Goal: Task Accomplishment & Management: Understand process/instructions

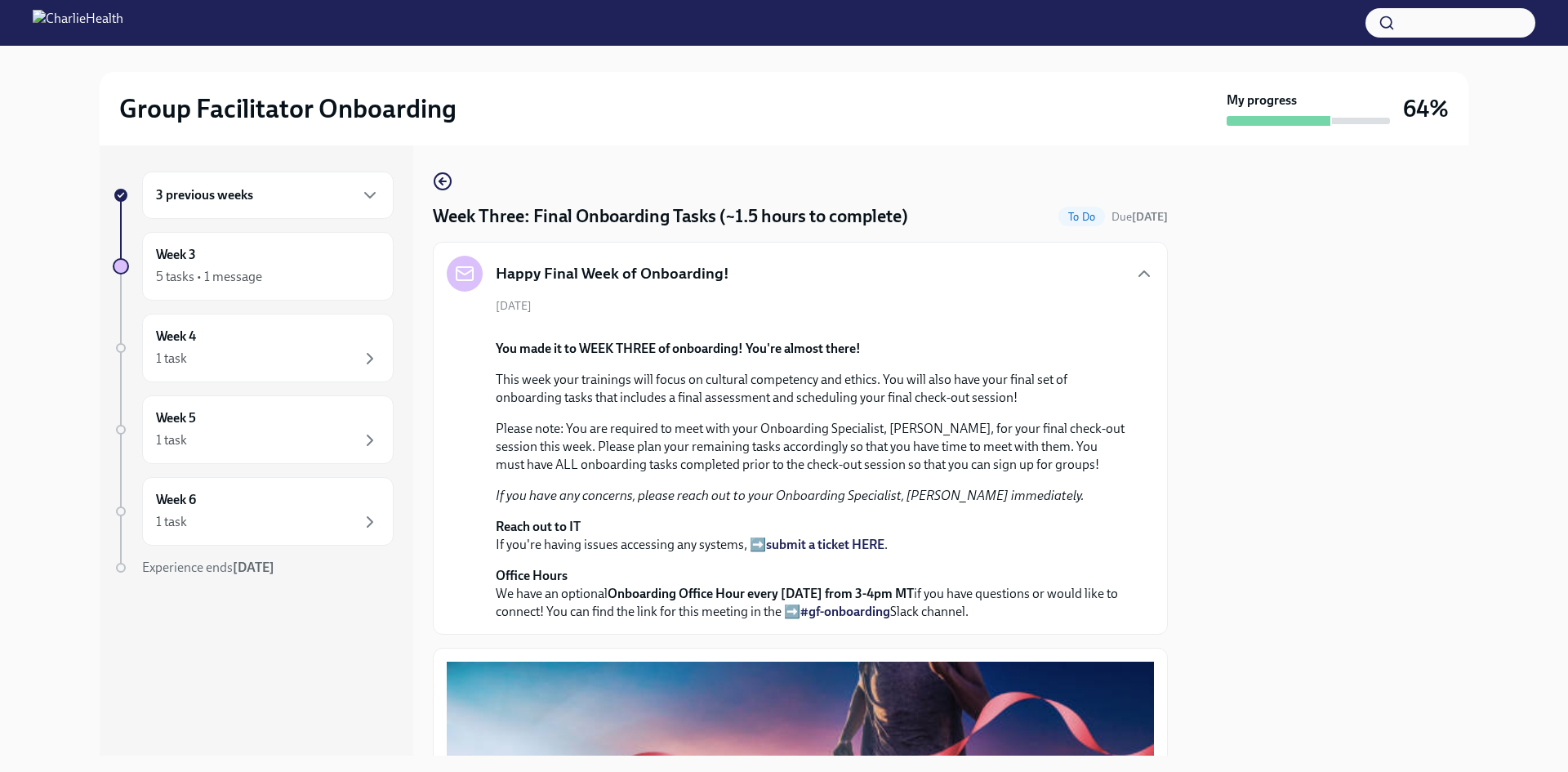
click at [431, 187] on div "3 previous weeks Week 3 5 tasks • 1 message Week 4 1 task Week 5 1 task Week 6 …" at bounding box center [784, 451] width 1369 height 610
click at [437, 181] on div "3 previous weeks Week 3 5 tasks • 1 message Week 4 1 task Week 5 1 task Week 6 …" at bounding box center [784, 451] width 1369 height 610
click at [440, 180] on icon "button" at bounding box center [441, 181] width 3 height 7
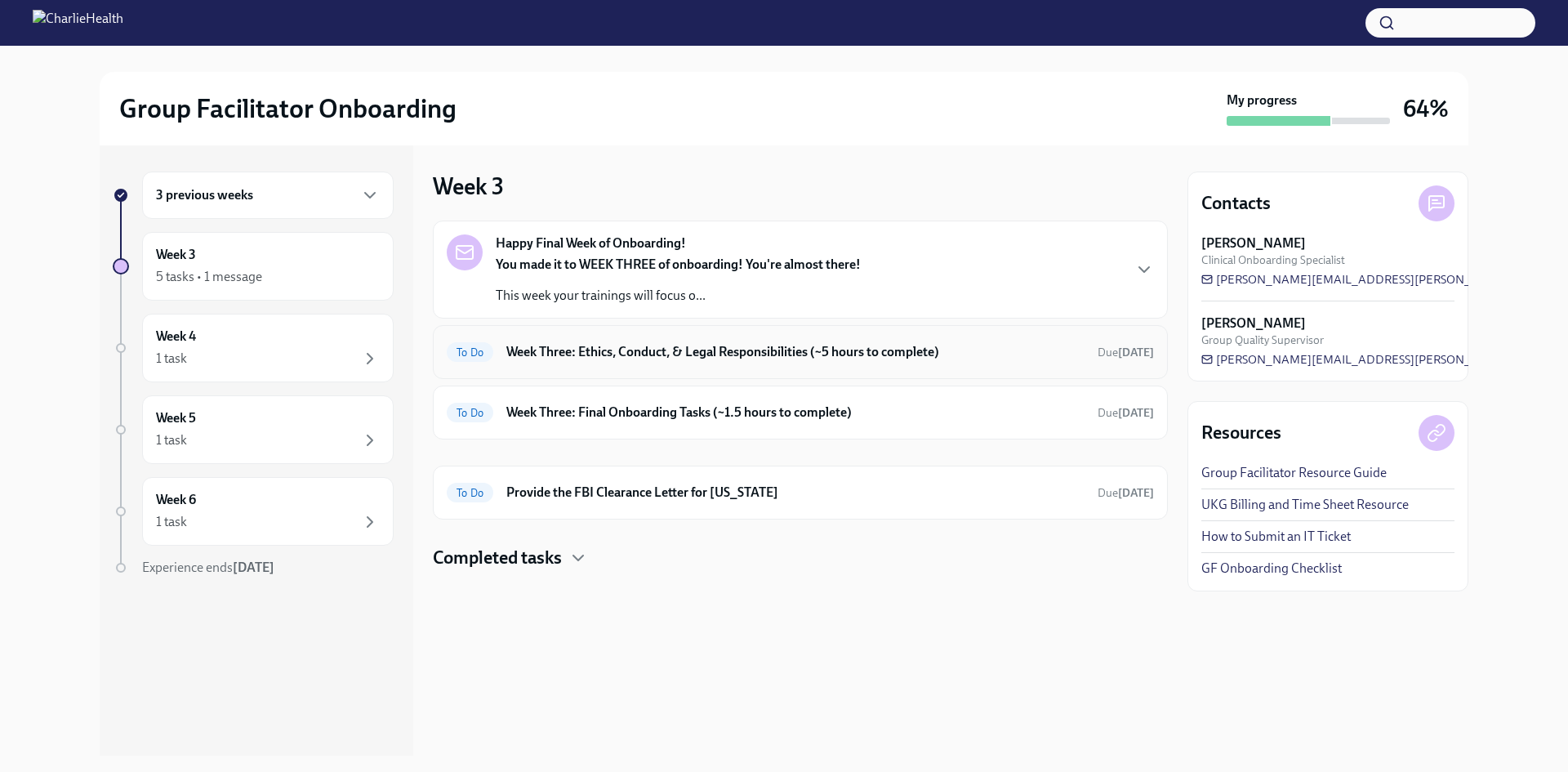
click at [735, 339] on div "To Do Week Three: Ethics, Conduct, & Legal Responsibilities (~5 hours to comple…" at bounding box center [801, 351] width 735 height 54
click at [739, 342] on div "To Do Week Three: Ethics, Conduct, & Legal Responsibilities (~5 hours to comple…" at bounding box center [801, 352] width 708 height 27
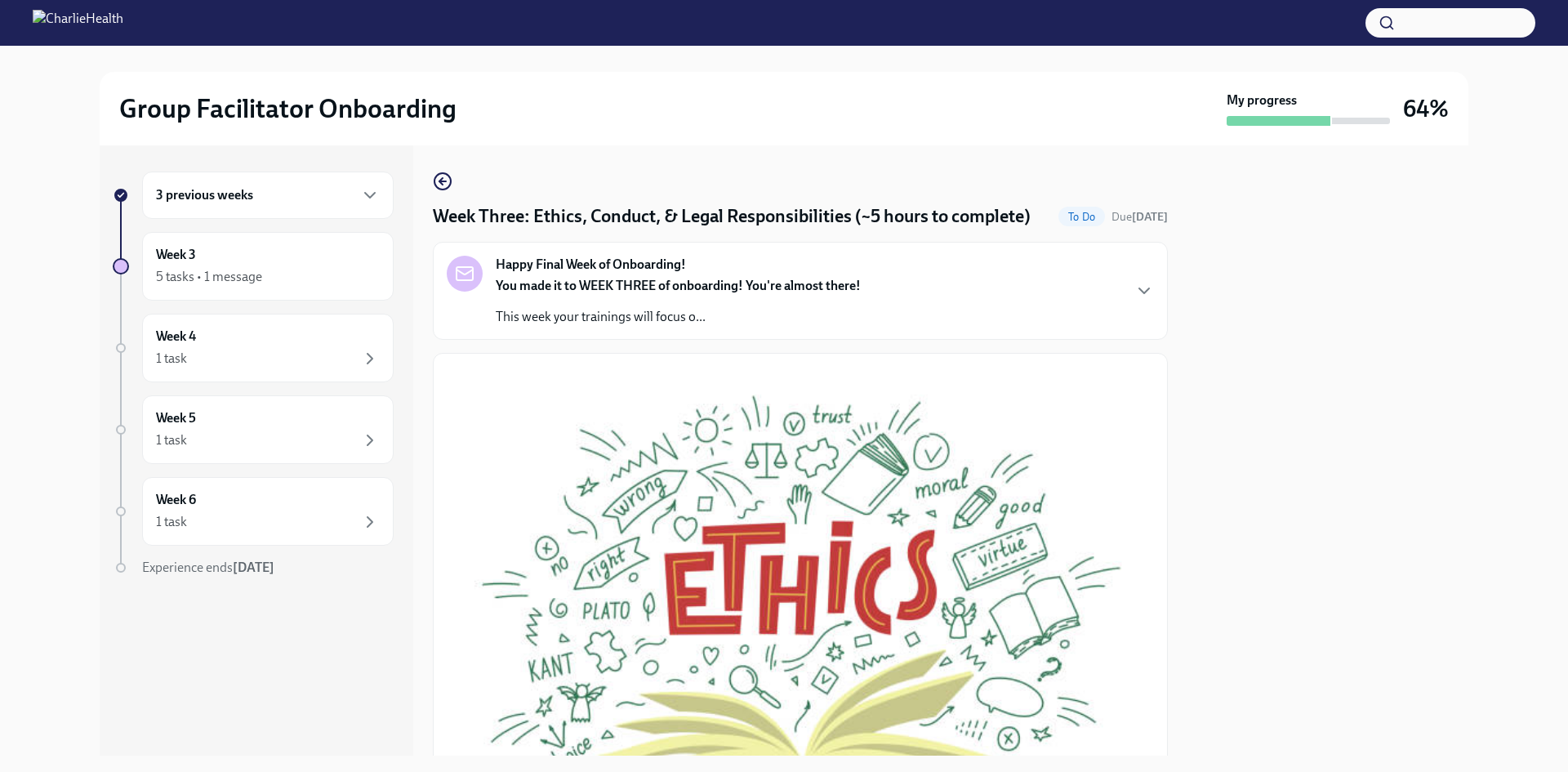
click at [1126, 305] on div "Happy Final Week of Onboarding! You made it to WEEK THREE of onboarding! You're…" at bounding box center [801, 291] width 708 height 70
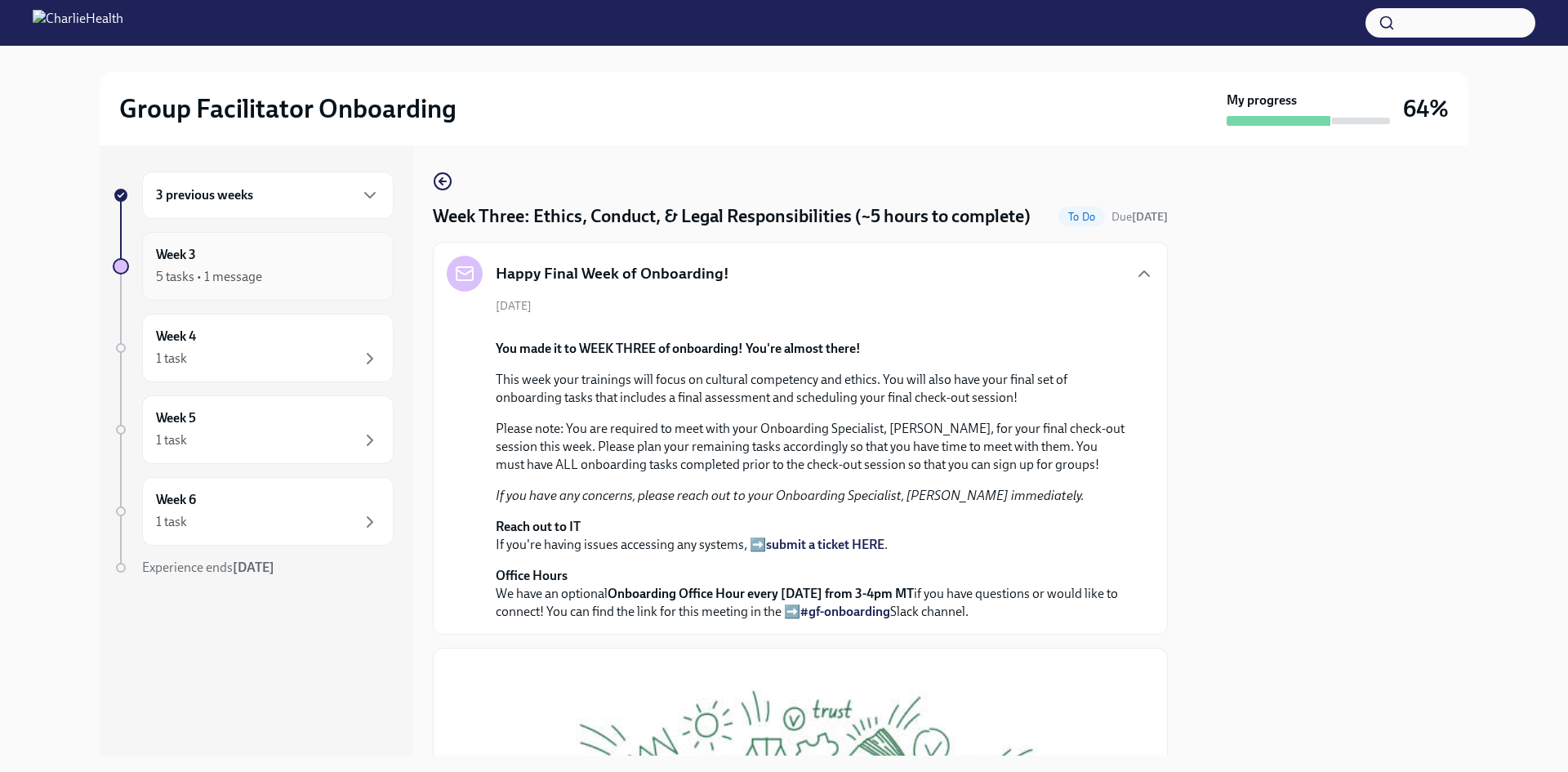
click at [252, 279] on div "5 tasks • 1 message" at bounding box center [209, 277] width 106 height 18
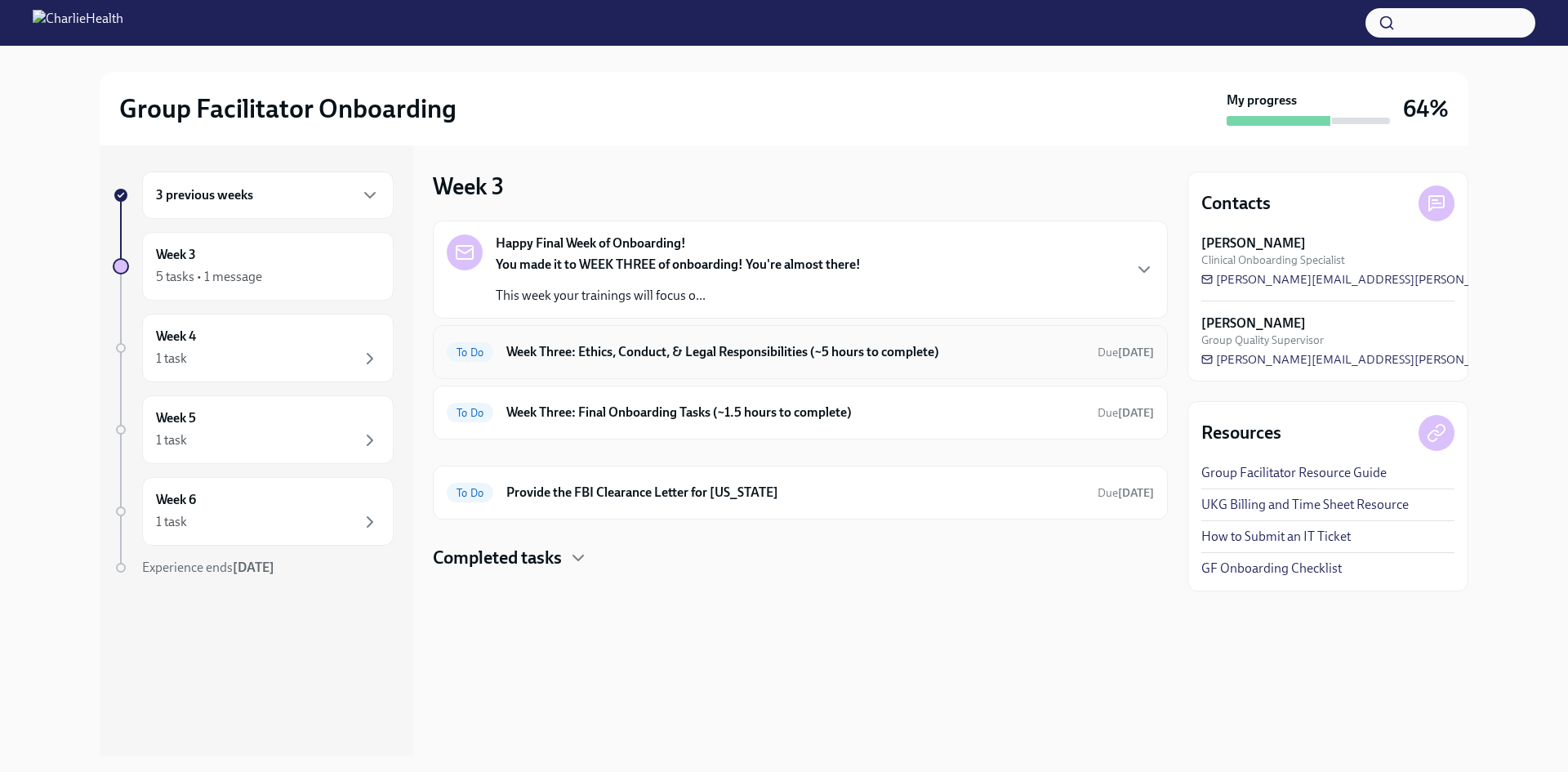
click at [725, 367] on div "To Do Week Three: Ethics, Conduct, & Legal Responsibilities (~5 hours to comple…" at bounding box center [801, 351] width 735 height 54
click at [808, 294] on p "This week your trainings will focus o..." at bounding box center [678, 296] width 365 height 18
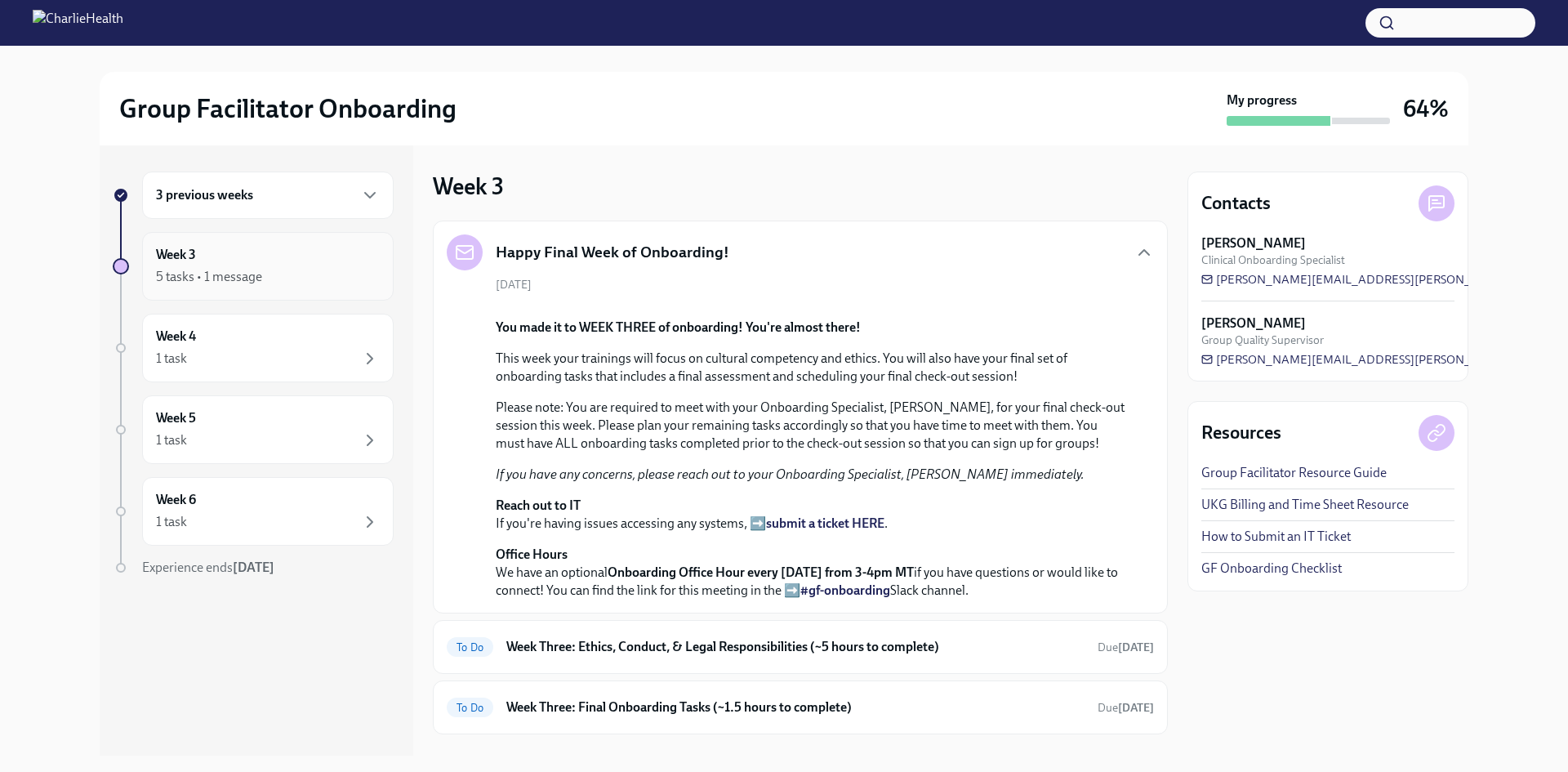
click at [254, 254] on div "Week 3 5 tasks • 1 message" at bounding box center [268, 267] width 224 height 41
click at [332, 333] on div "Week 4 1 task" at bounding box center [268, 348] width 224 height 41
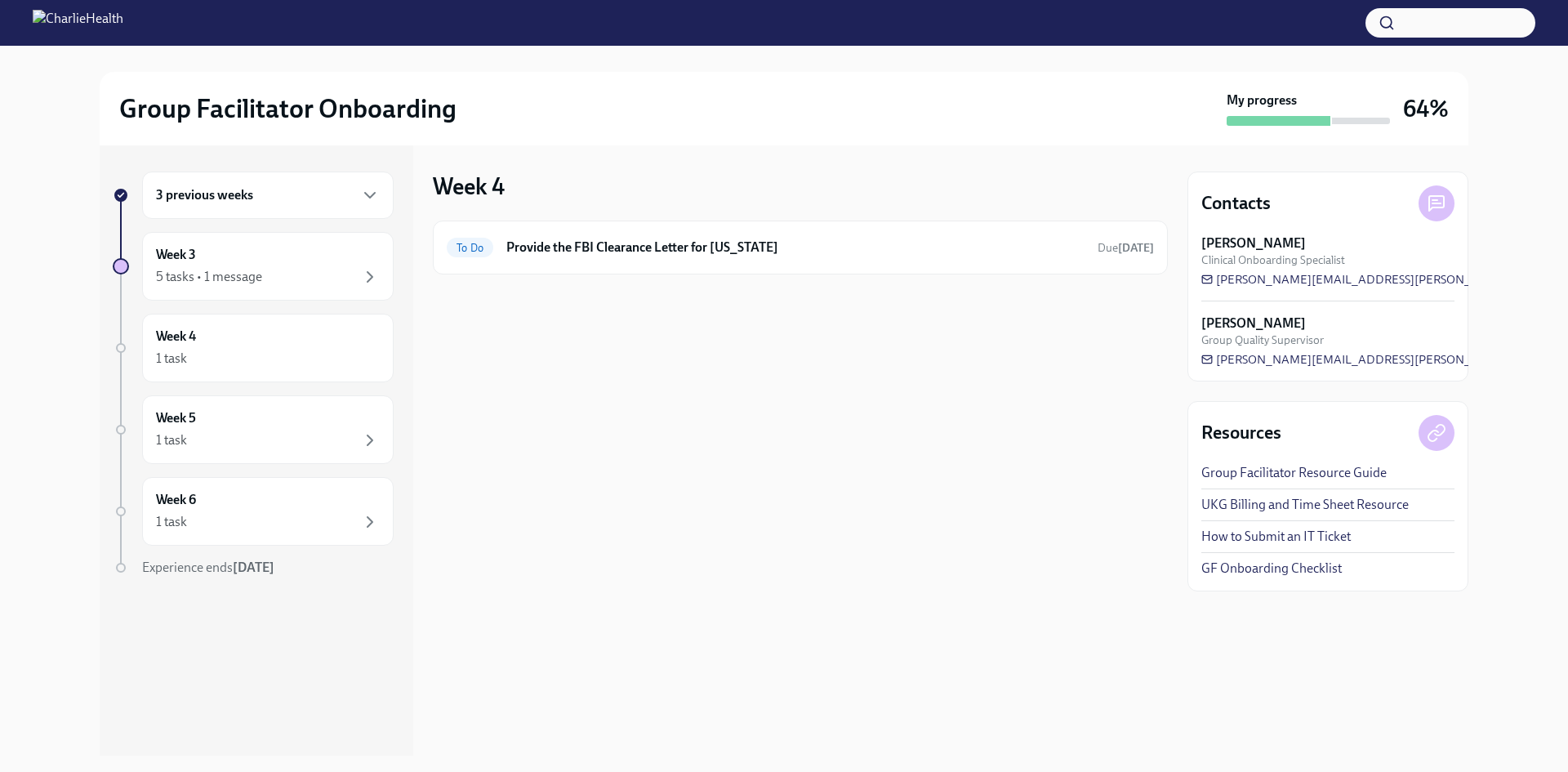
click at [257, 211] on div "3 previous weeks" at bounding box center [267, 195] width 251 height 47
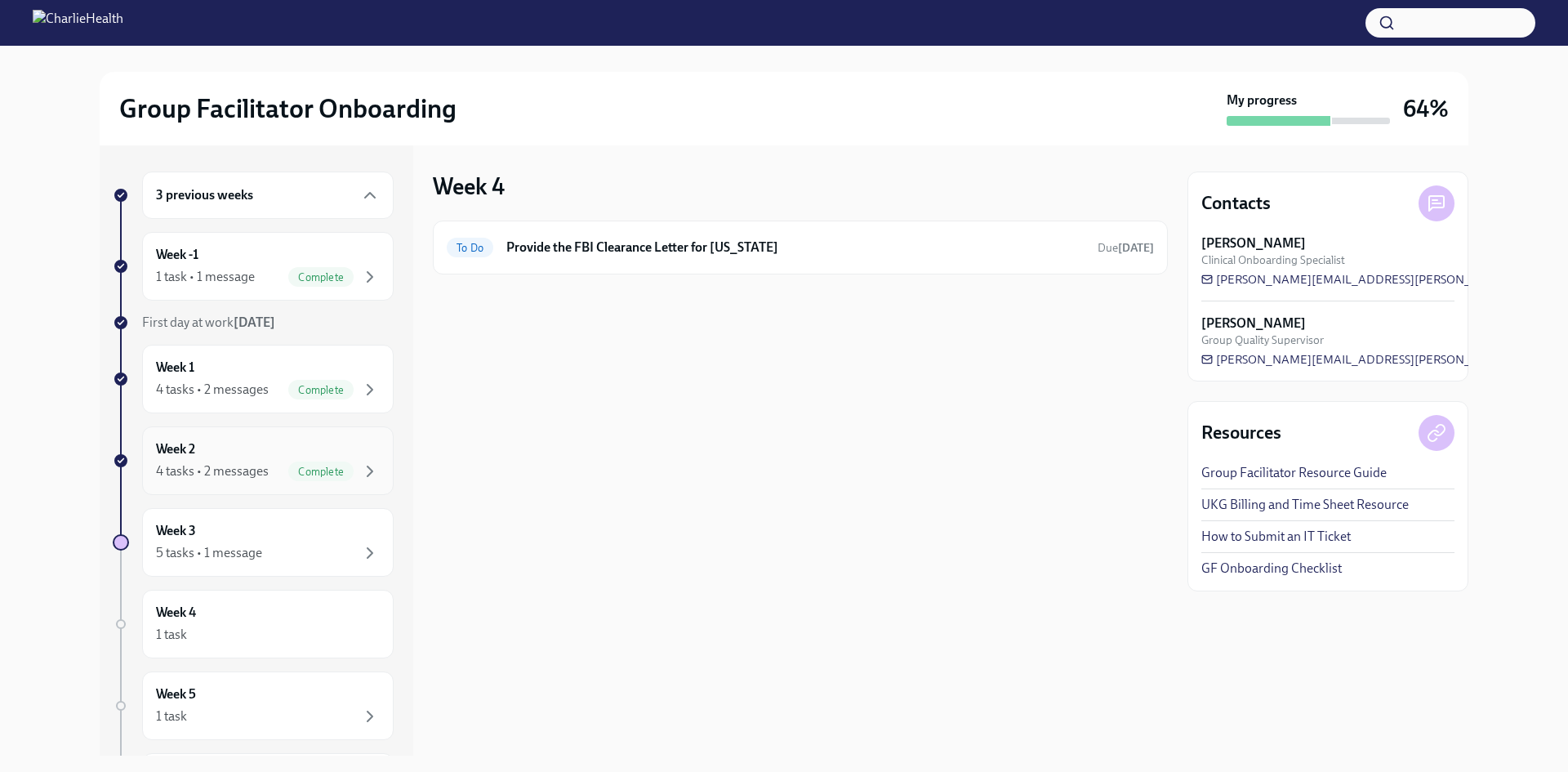
click at [227, 436] on div "Week 2 4 tasks • 2 messages Complete" at bounding box center [267, 461] width 251 height 68
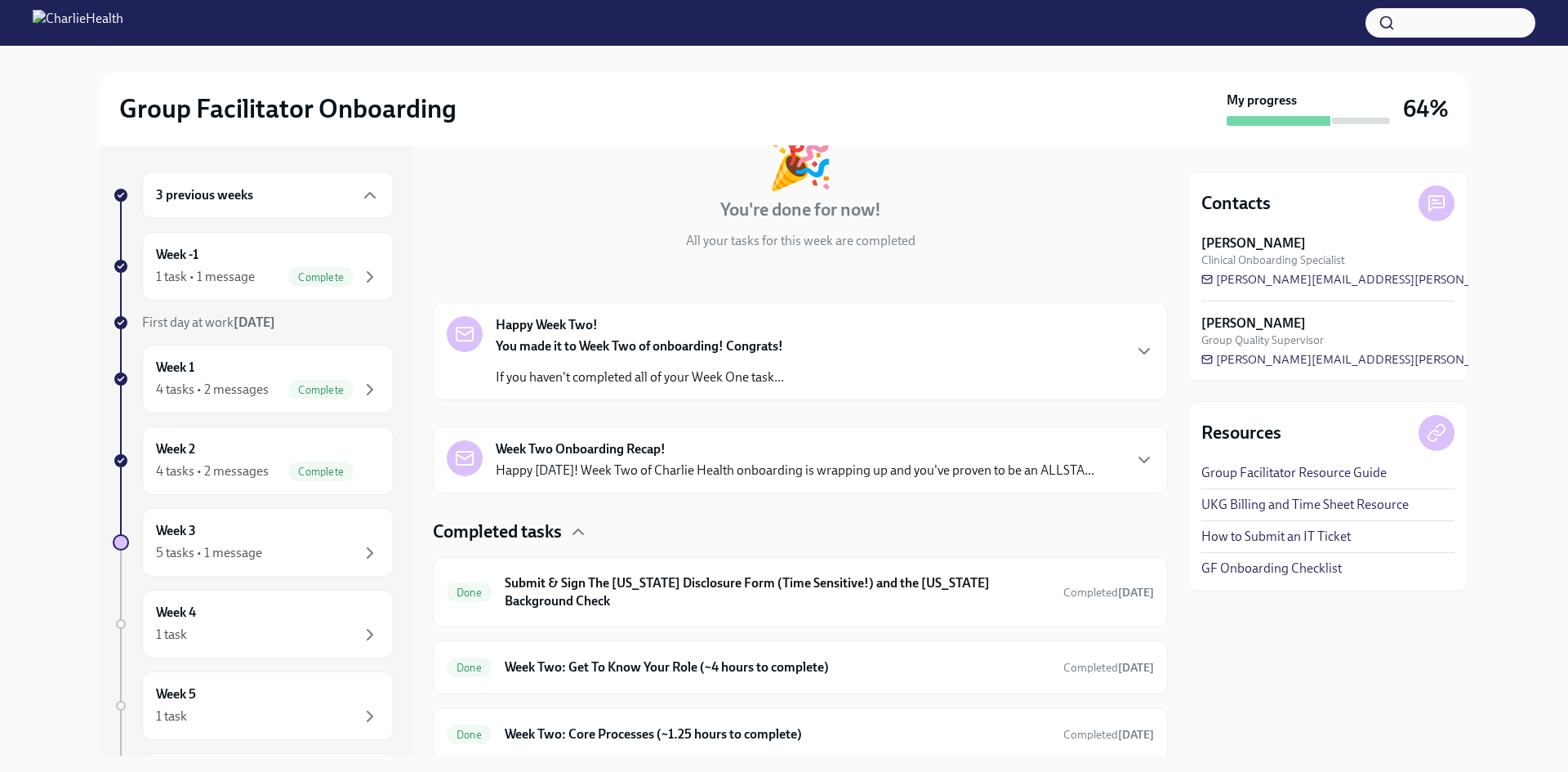
scroll to position [238, 0]
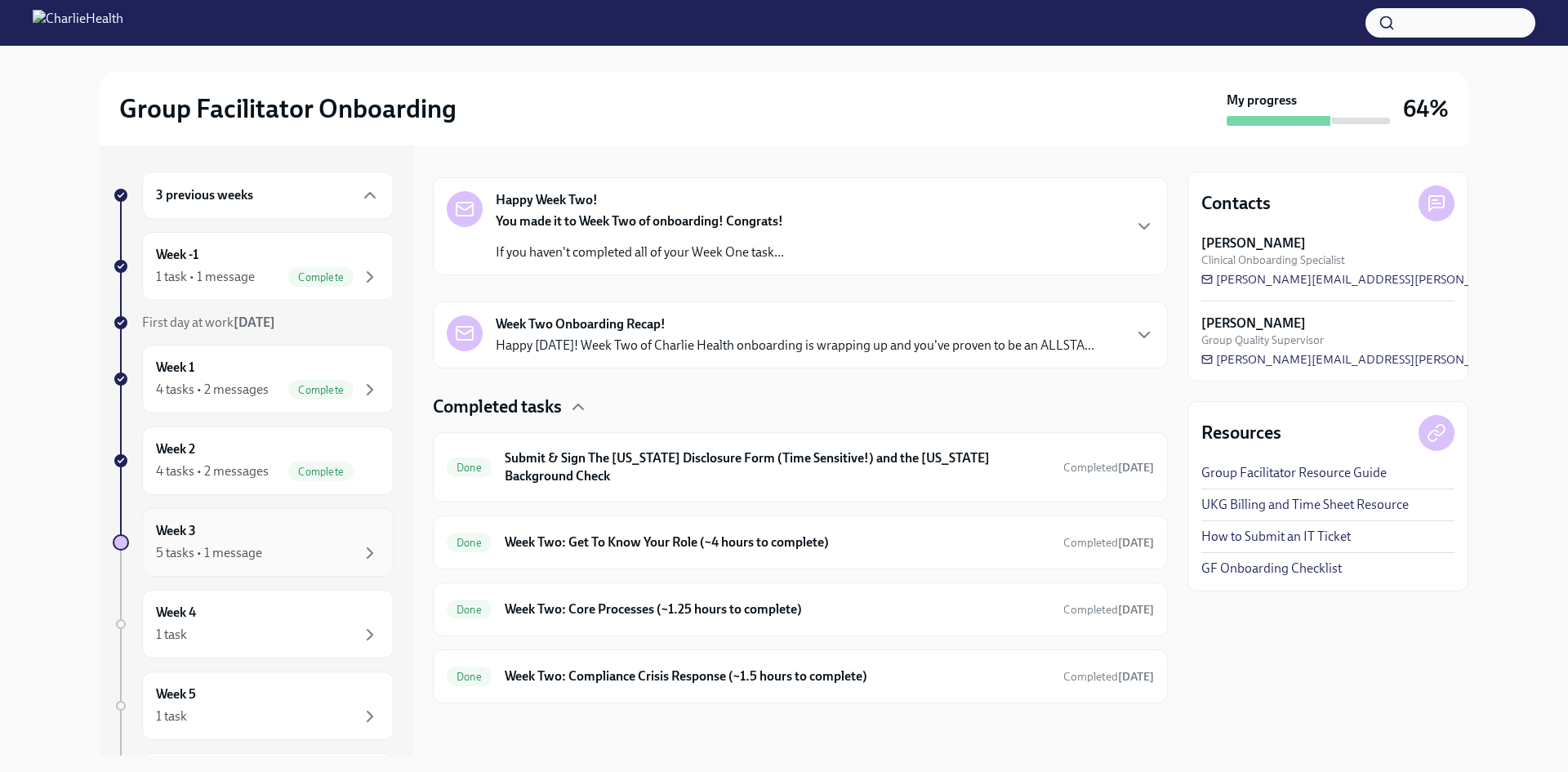
click at [298, 543] on div "Week 3 5 tasks • 1 message" at bounding box center [268, 543] width 224 height 41
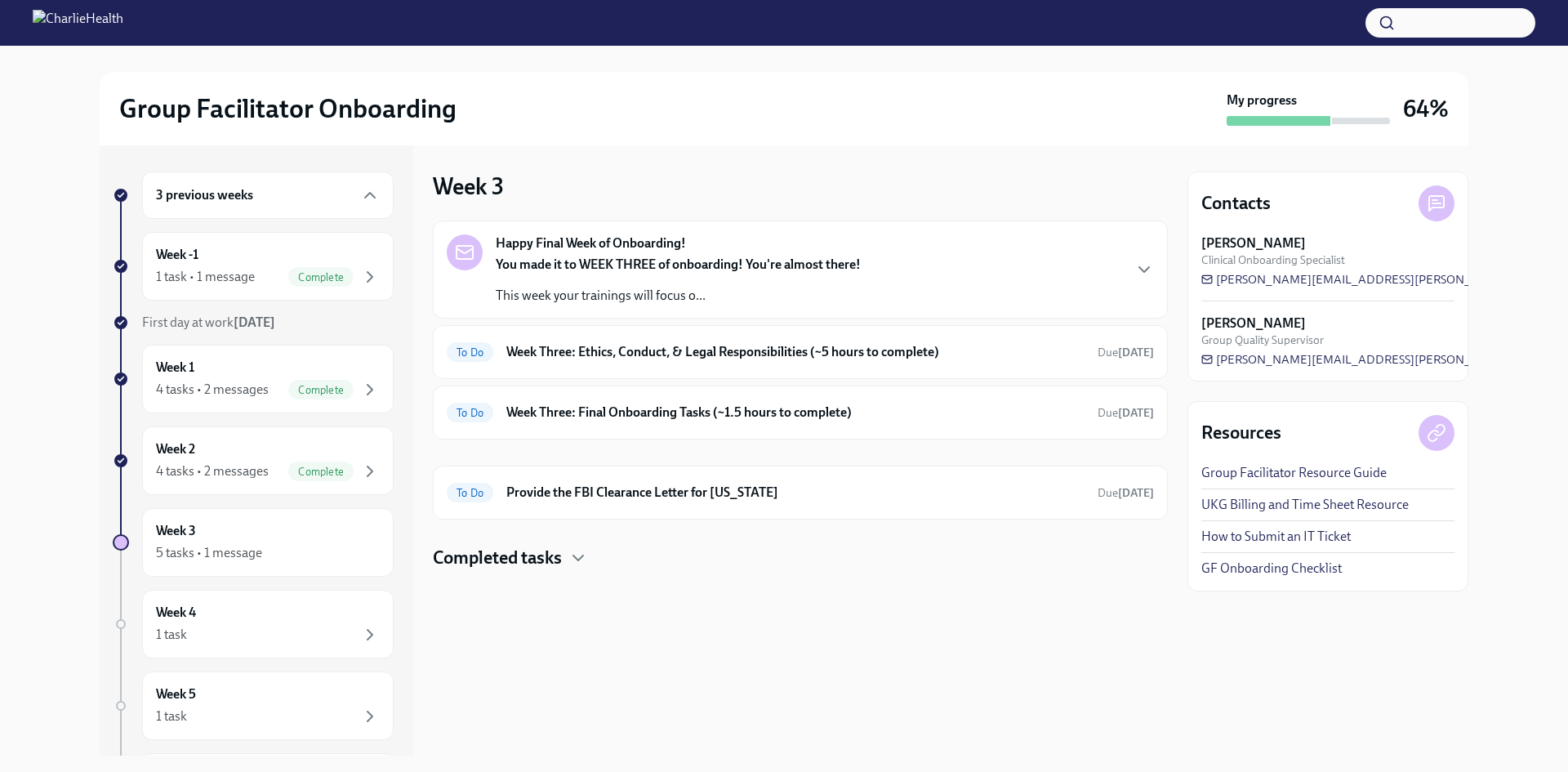
click at [597, 253] on div "Happy Final Week of Onboarding! You made it to WEEK THREE of onboarding! You're…" at bounding box center [678, 269] width 365 height 70
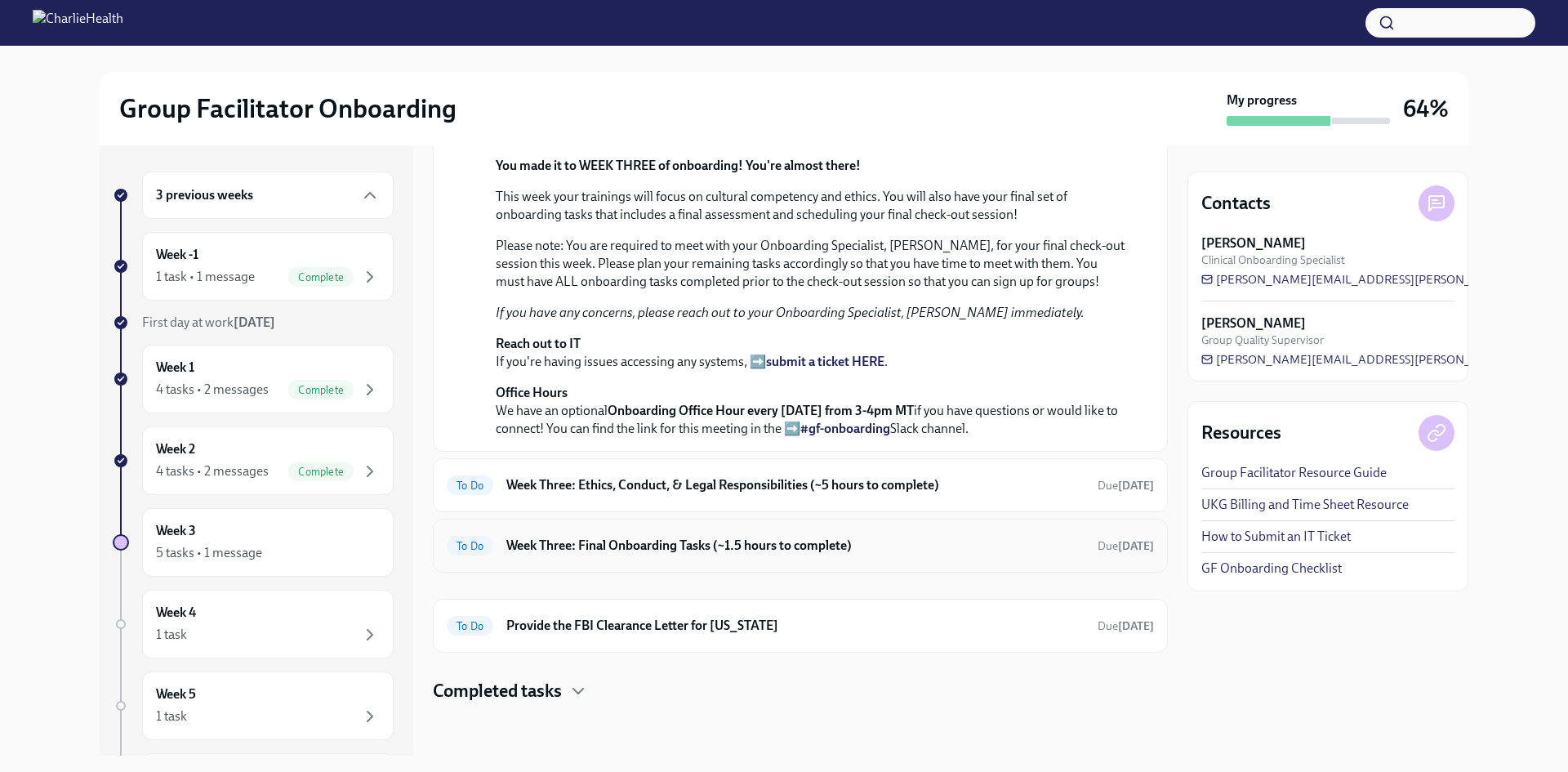
scroll to position [510, 0]
click at [826, 486] on h6 "Week Three: Ethics, Conduct, & Legal Responsibilities (~5 hours to complete)" at bounding box center [796, 485] width 578 height 18
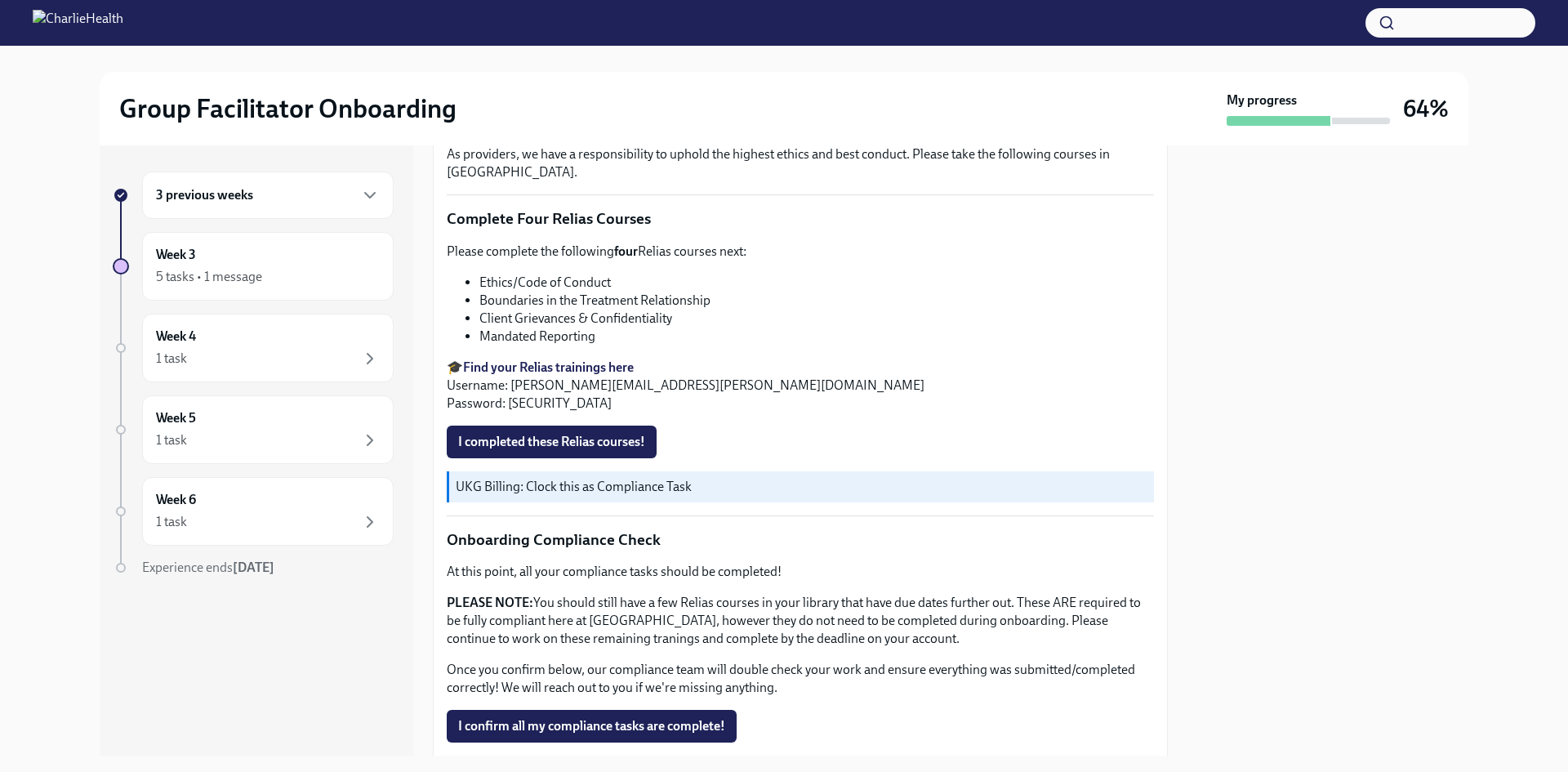
scroll to position [870, 0]
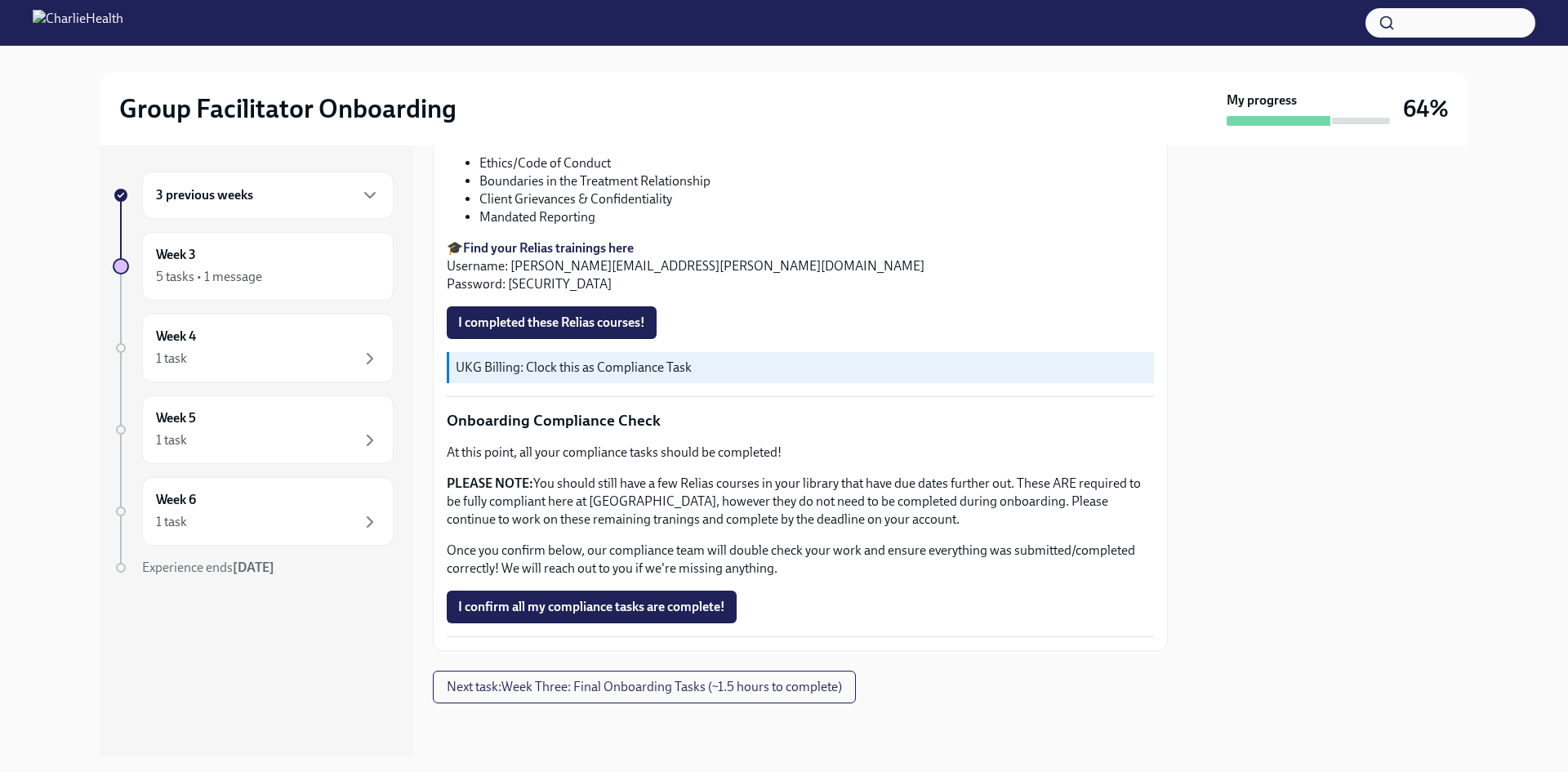
click at [594, 199] on li "Client Grievances & Confidentiality" at bounding box center [817, 199] width 675 height 18
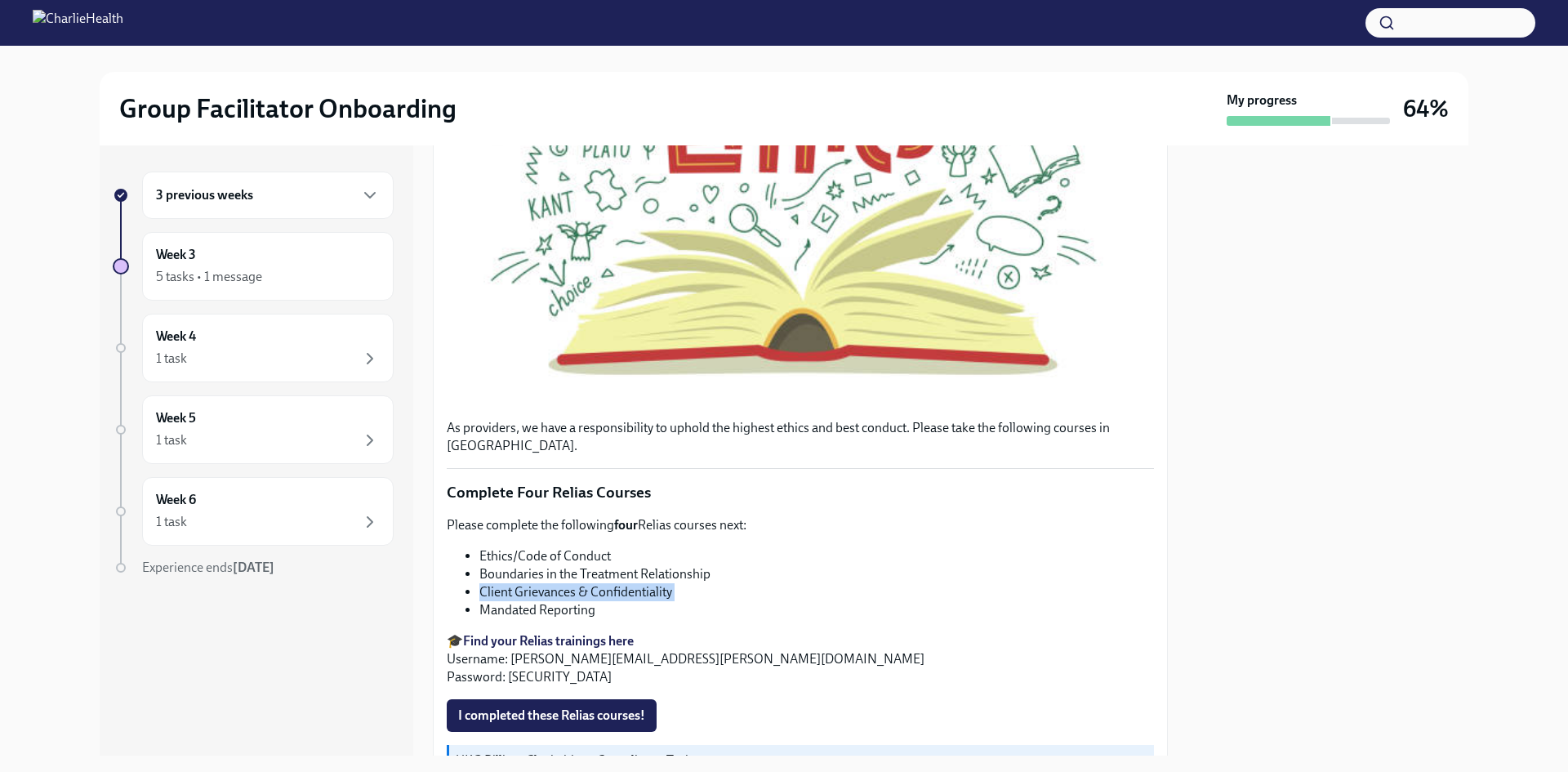
scroll to position [0, 0]
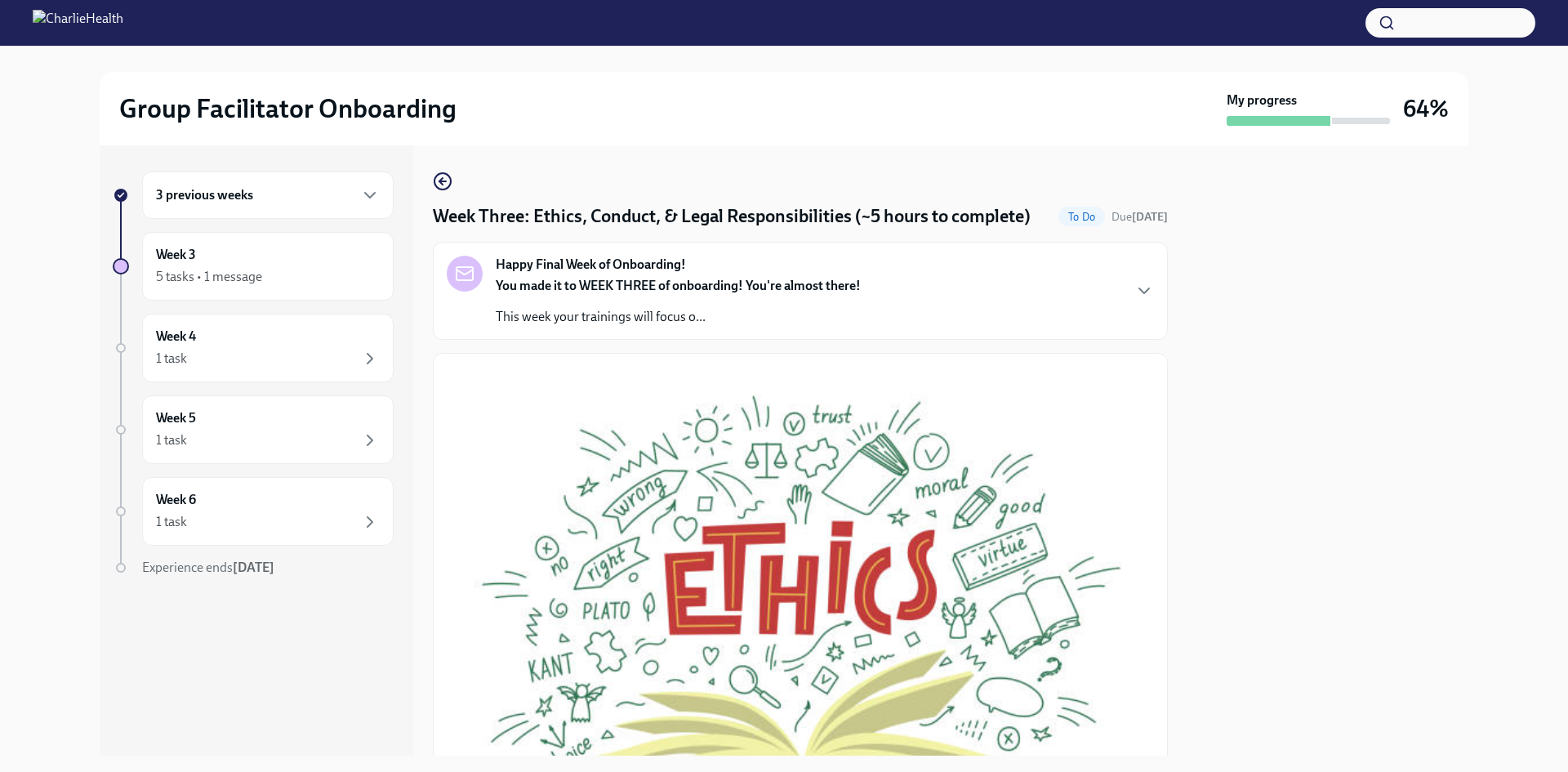
click at [731, 286] on div "Happy Final Week of Onboarding! You made it to WEEK THREE of onboarding! You're…" at bounding box center [678, 291] width 365 height 70
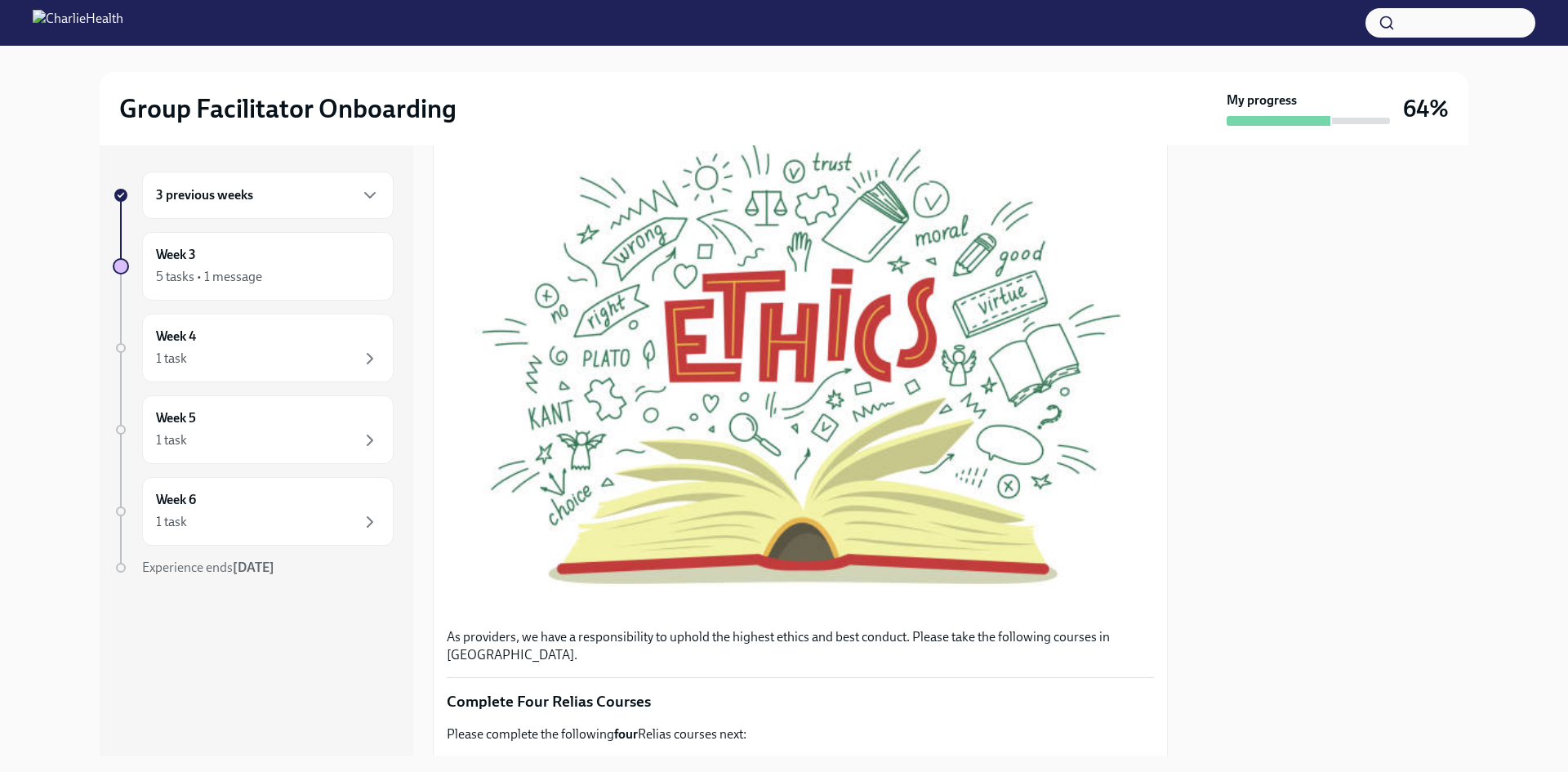
scroll to position [572, 0]
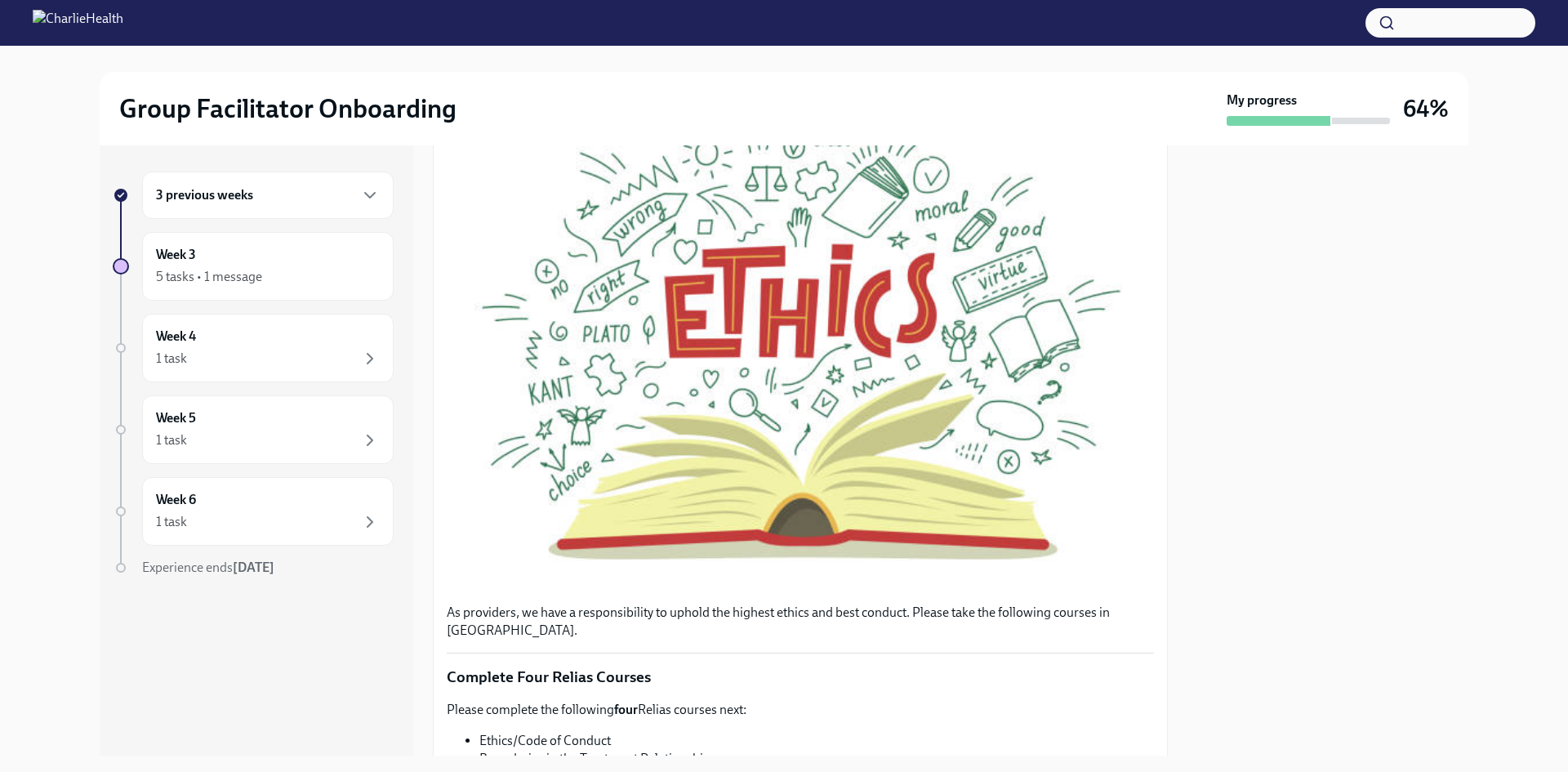
drag, startPoint x: 600, startPoint y: 275, endPoint x: 612, endPoint y: 268, distance: 13.9
drag, startPoint x: 601, startPoint y: 290, endPoint x: 569, endPoint y: 265, distance: 40.6
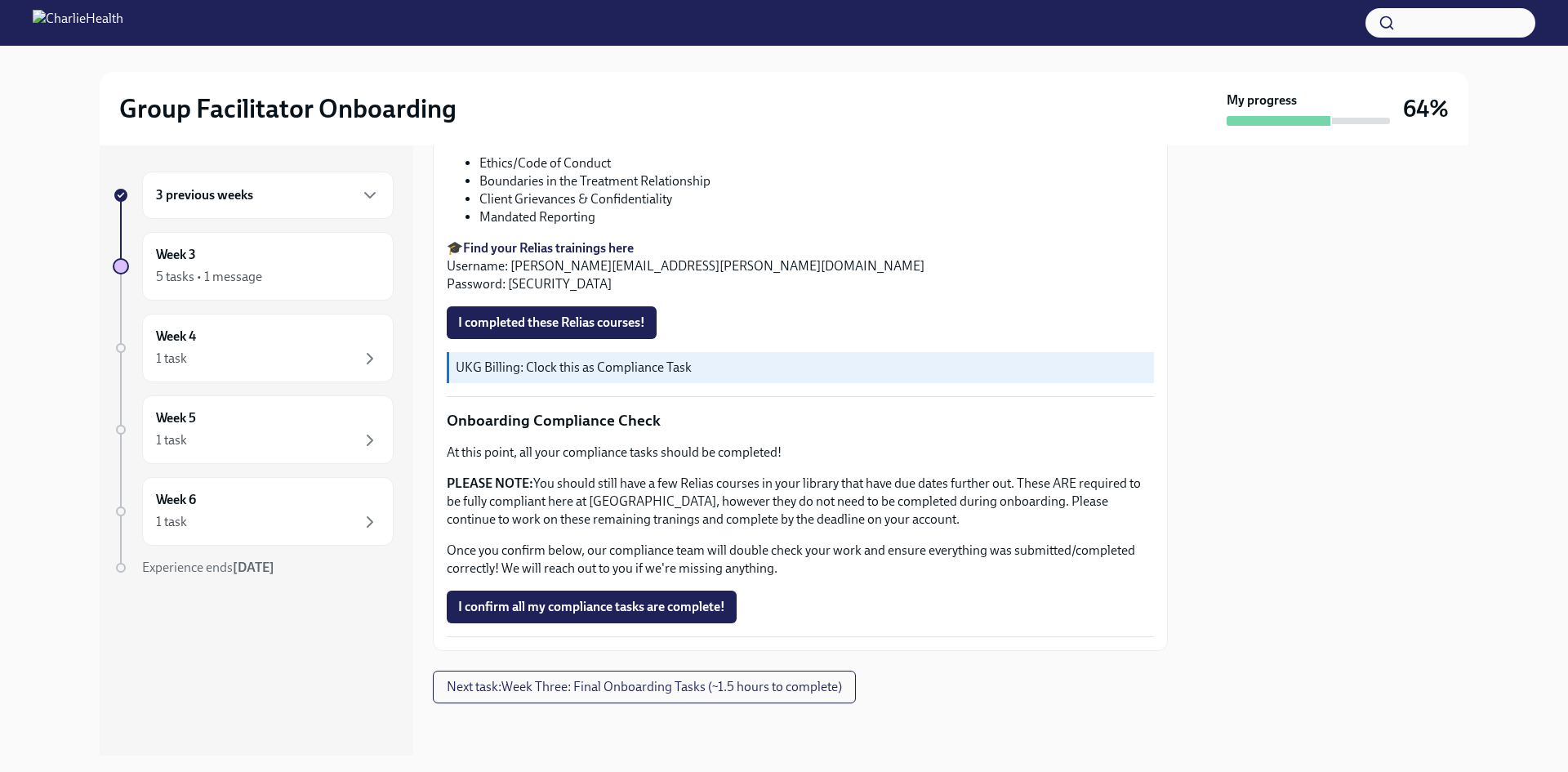
scroll to position [1514, 0]
click at [759, 685] on span "Next task : Week Three: Final Onboarding Tasks (~1.5 hours to complete)" at bounding box center [644, 687] width 396 height 16
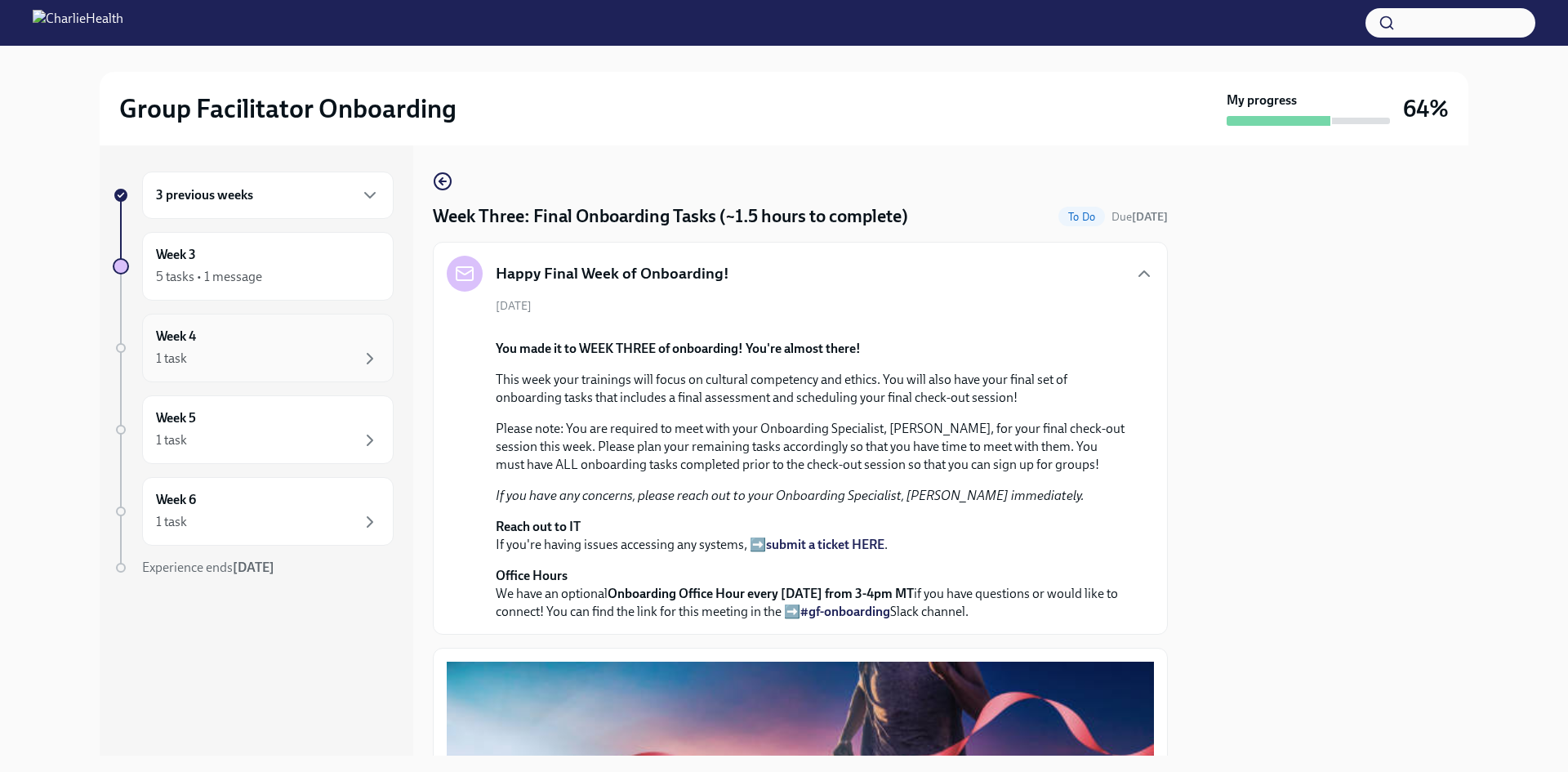
click at [242, 357] on div "1 task" at bounding box center [268, 358] width 224 height 20
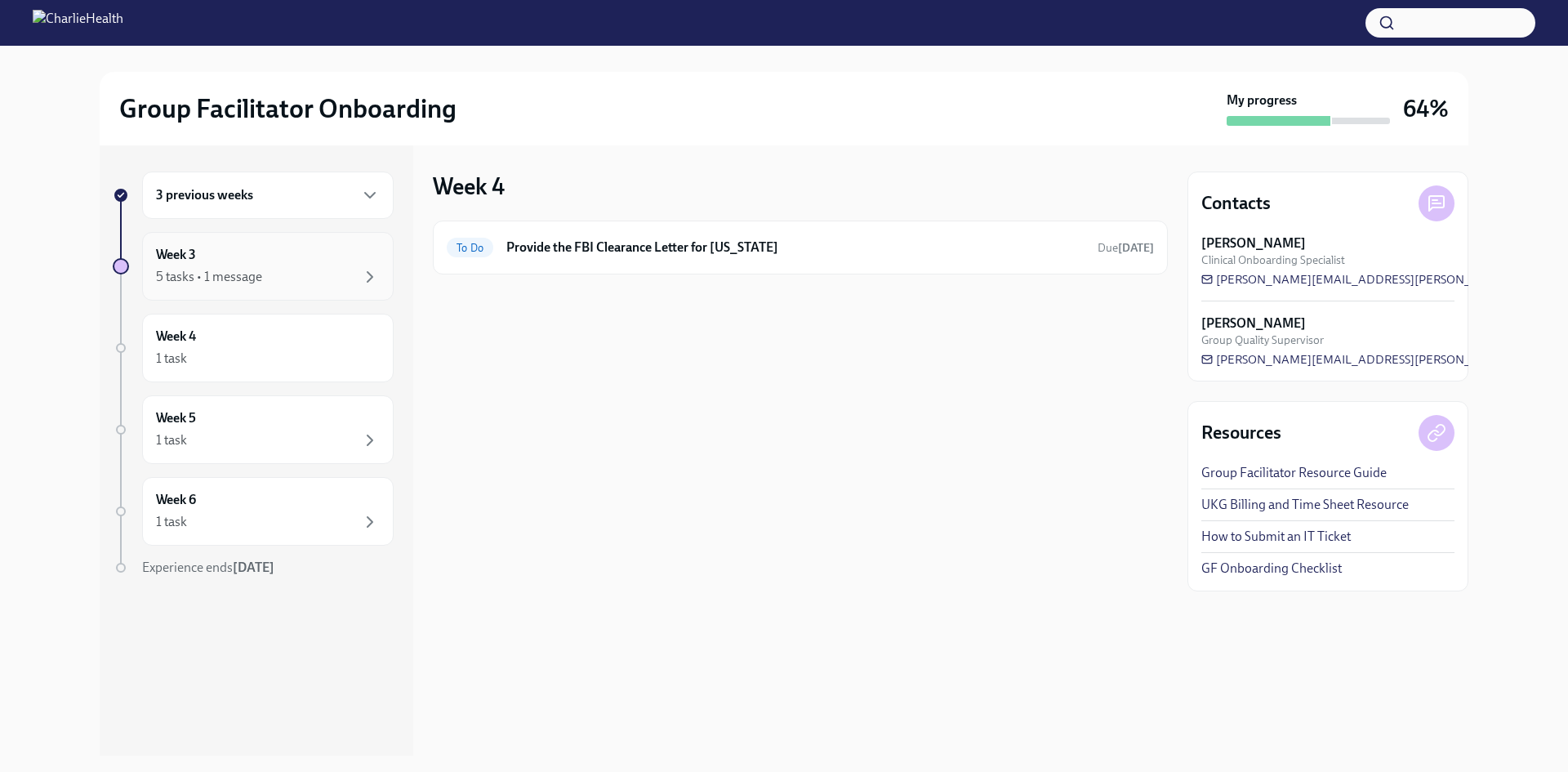
click at [256, 271] on div "5 tasks • 1 message" at bounding box center [209, 277] width 106 height 18
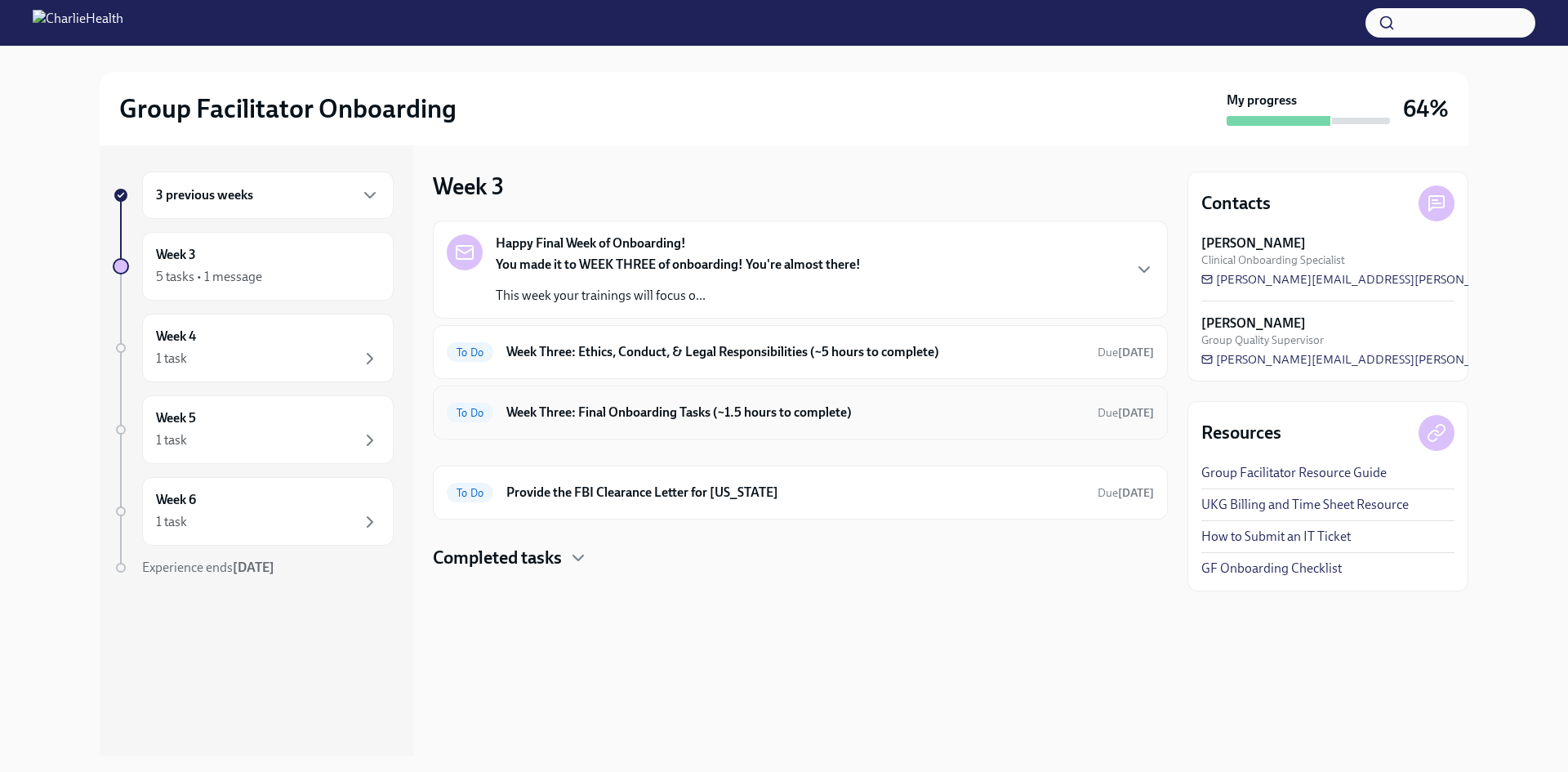
click at [770, 433] on div "To Do Week Three: Final Onboarding Tasks (~1.5 hours to complete) Due [DATE]" at bounding box center [801, 412] width 735 height 54
click at [784, 410] on h6 "Week Three: Final Onboarding Tasks (~1.5 hours to complete)" at bounding box center [796, 412] width 578 height 18
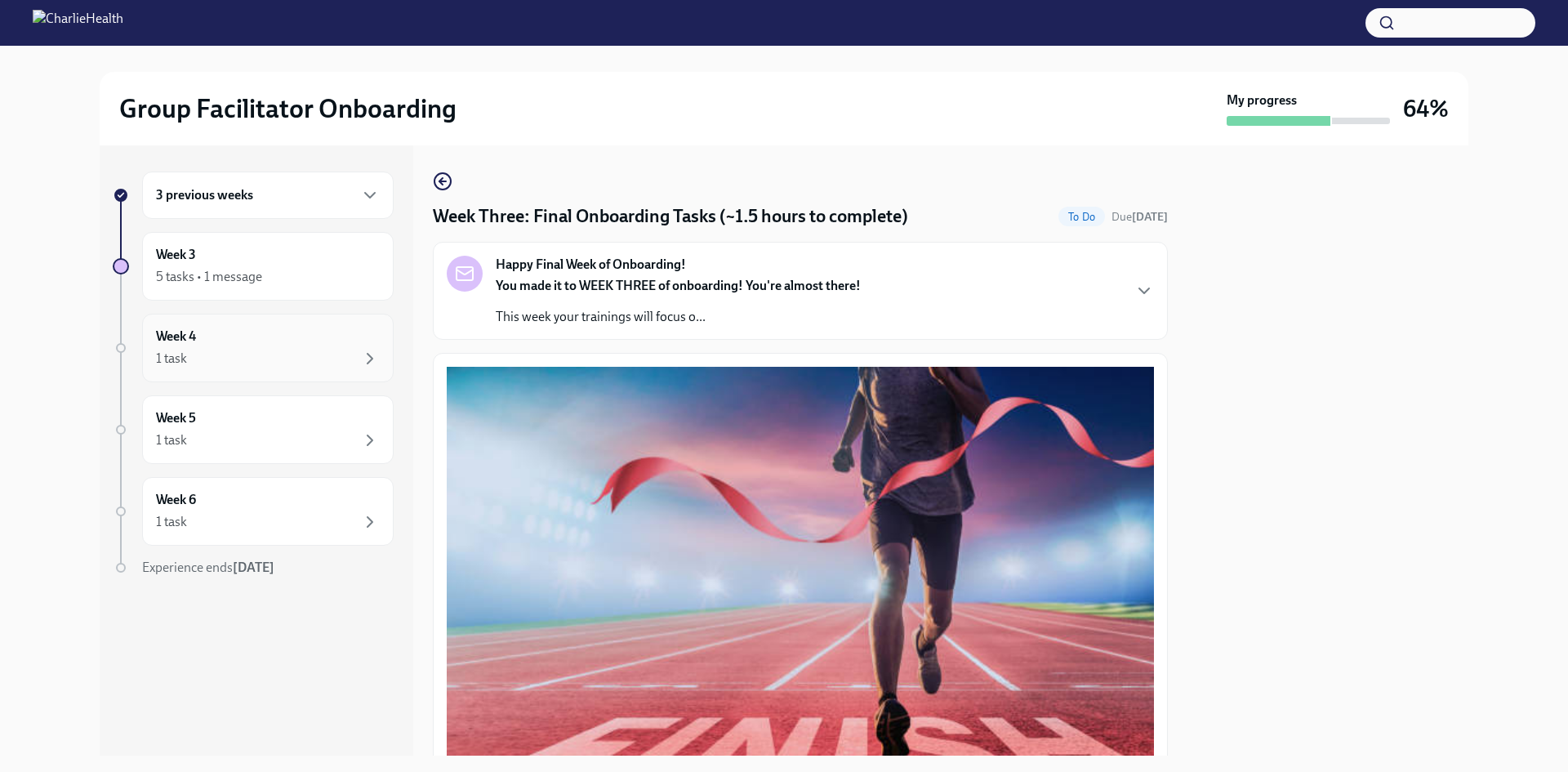
click at [284, 340] on div "Week 4 1 task" at bounding box center [268, 348] width 224 height 41
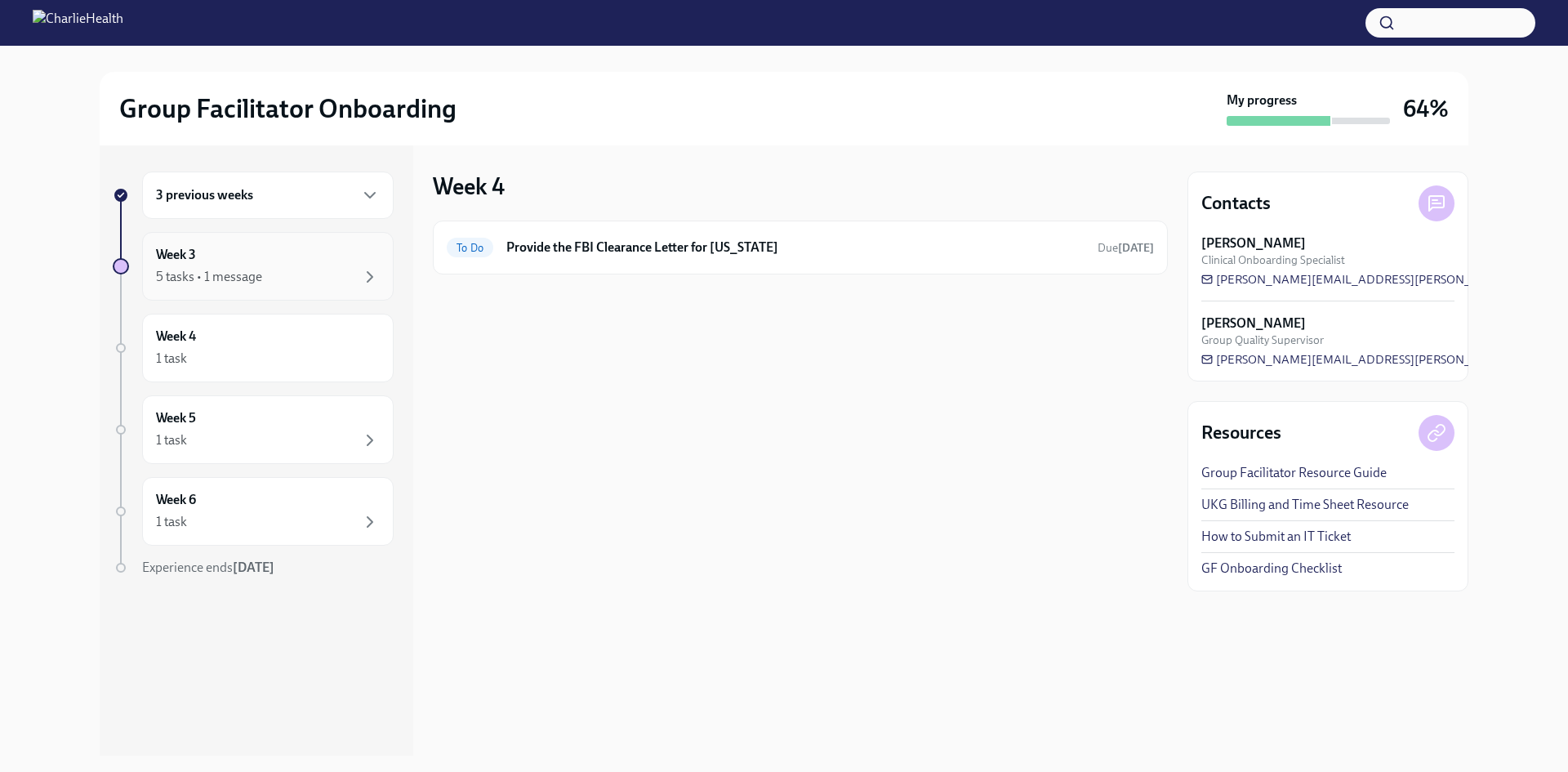
click at [267, 280] on div "5 tasks • 1 message" at bounding box center [268, 277] width 224 height 20
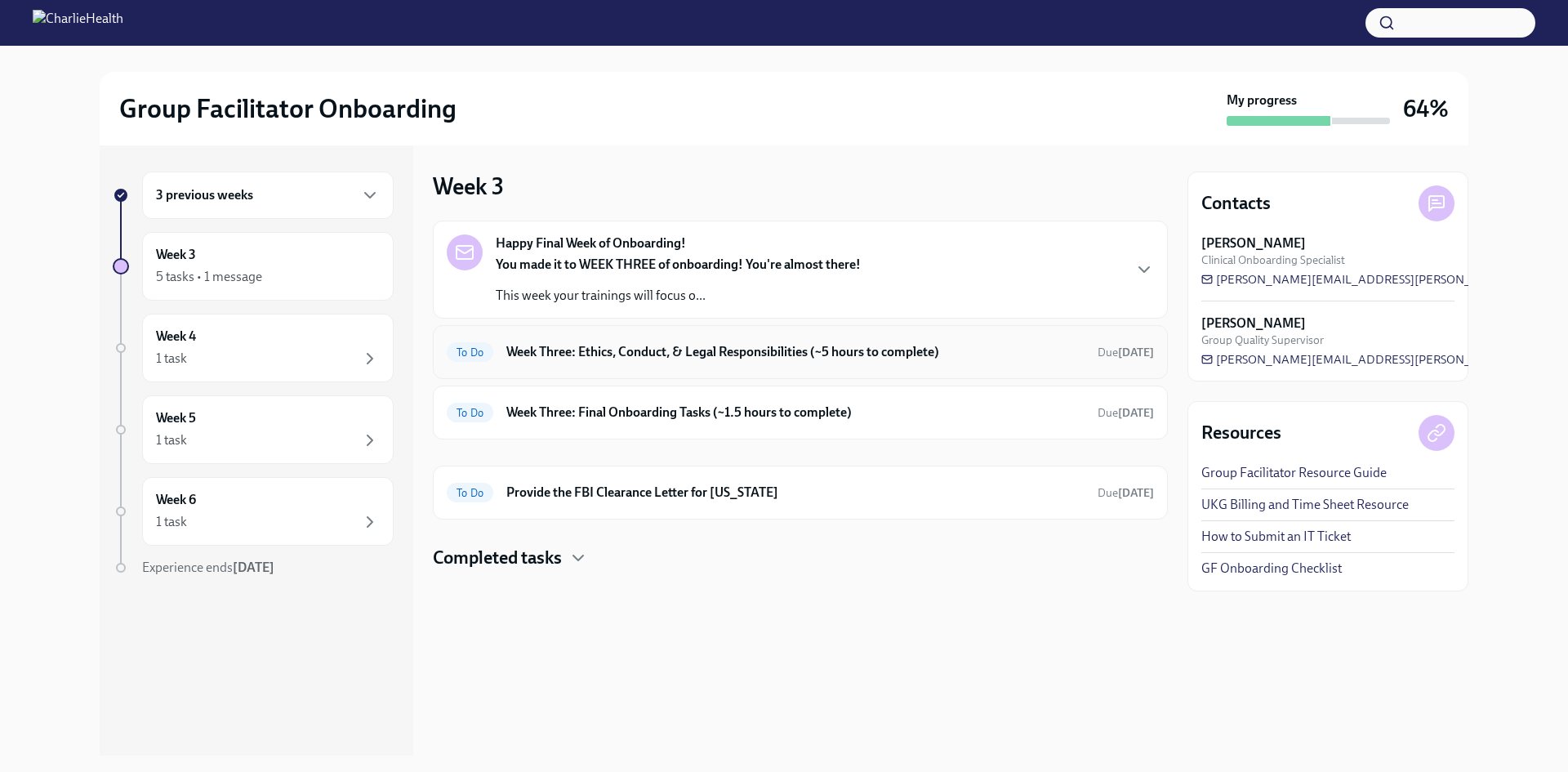
click at [614, 348] on h6 "Week Three: Ethics, Conduct, & Legal Responsibilities (~5 hours to complete)" at bounding box center [796, 351] width 578 height 18
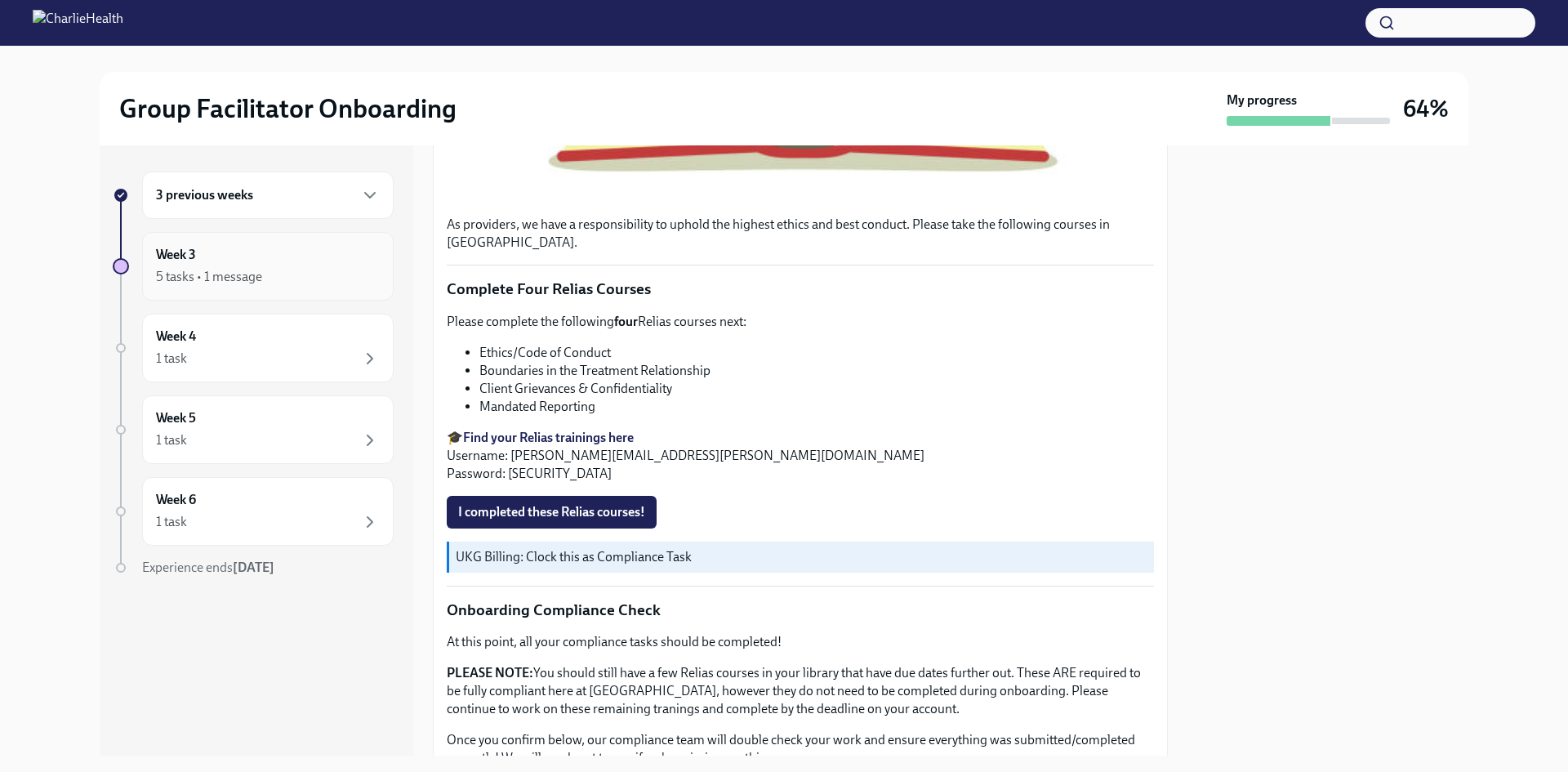
scroll to position [462, 0]
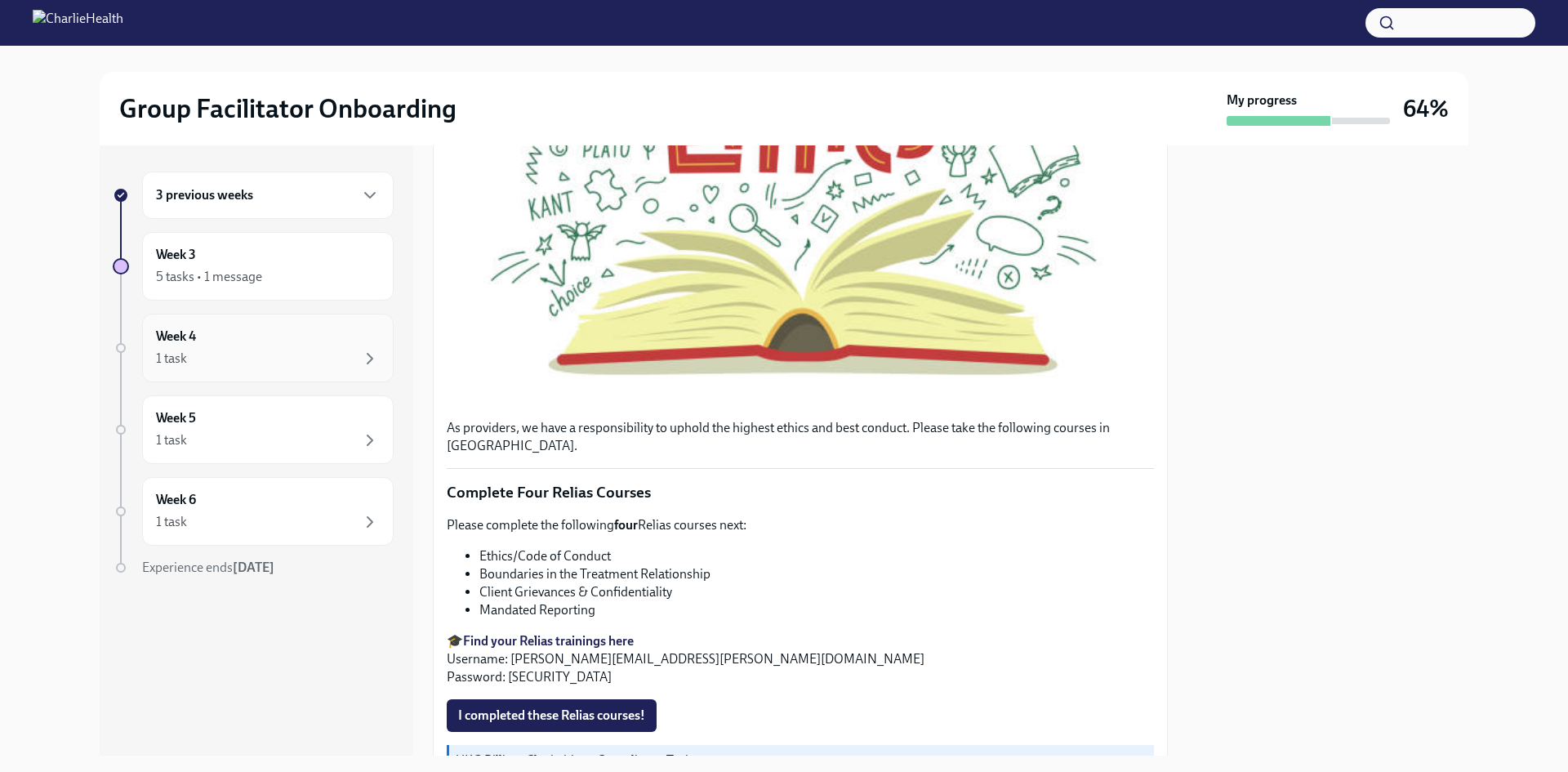
click at [263, 334] on div "Week 4 1 task" at bounding box center [268, 348] width 224 height 41
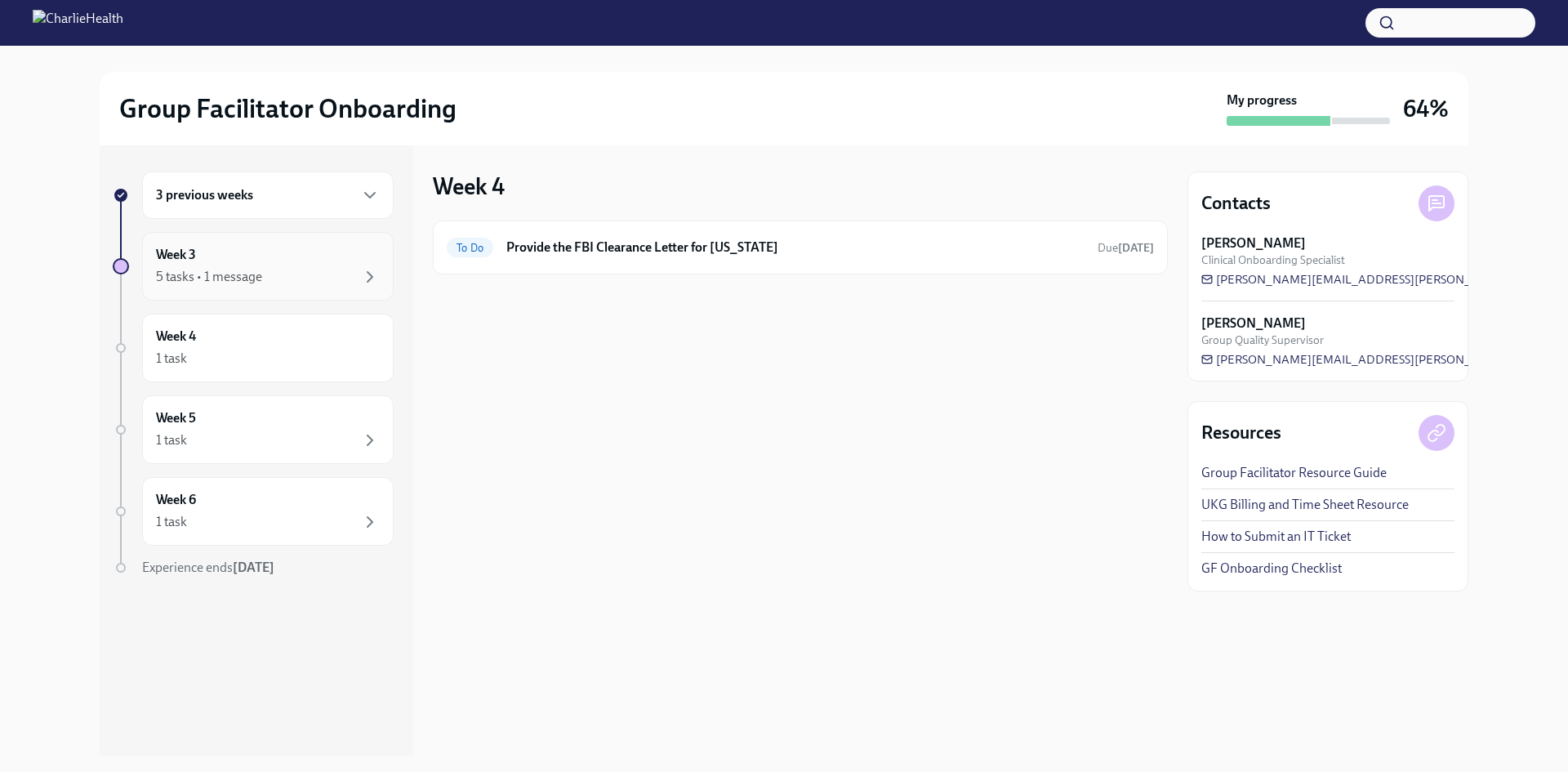
click at [238, 242] on div "Week 3 5 tasks • 1 message" at bounding box center [267, 266] width 251 height 68
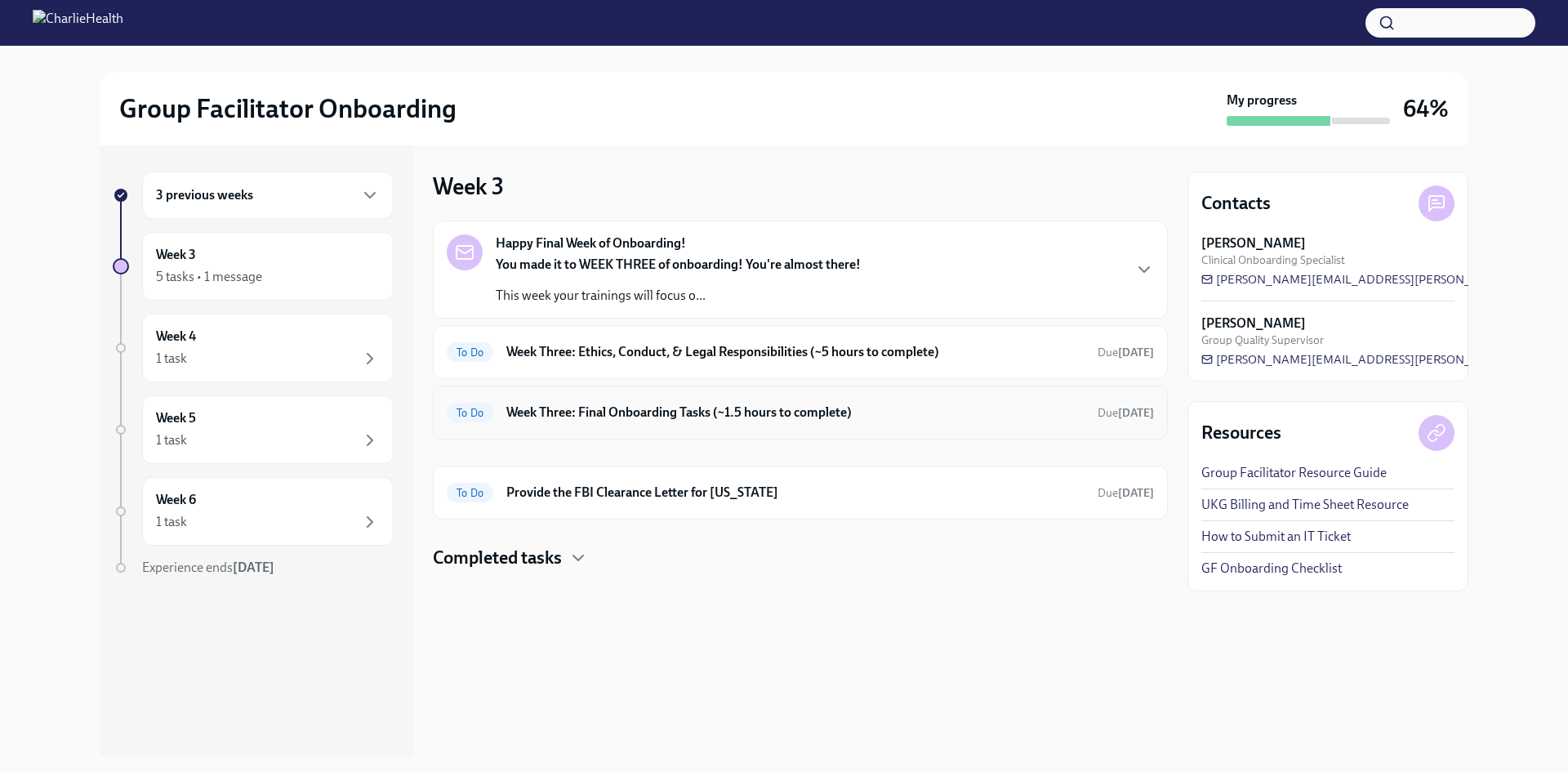
click at [555, 390] on div "To Do Week Three: Final Onboarding Tasks (~1.5 hours to complete) Due [DATE]" at bounding box center [801, 412] width 735 height 54
click at [563, 408] on h6 "Week Three: Final Onboarding Tasks (~1.5 hours to complete)" at bounding box center [796, 412] width 578 height 18
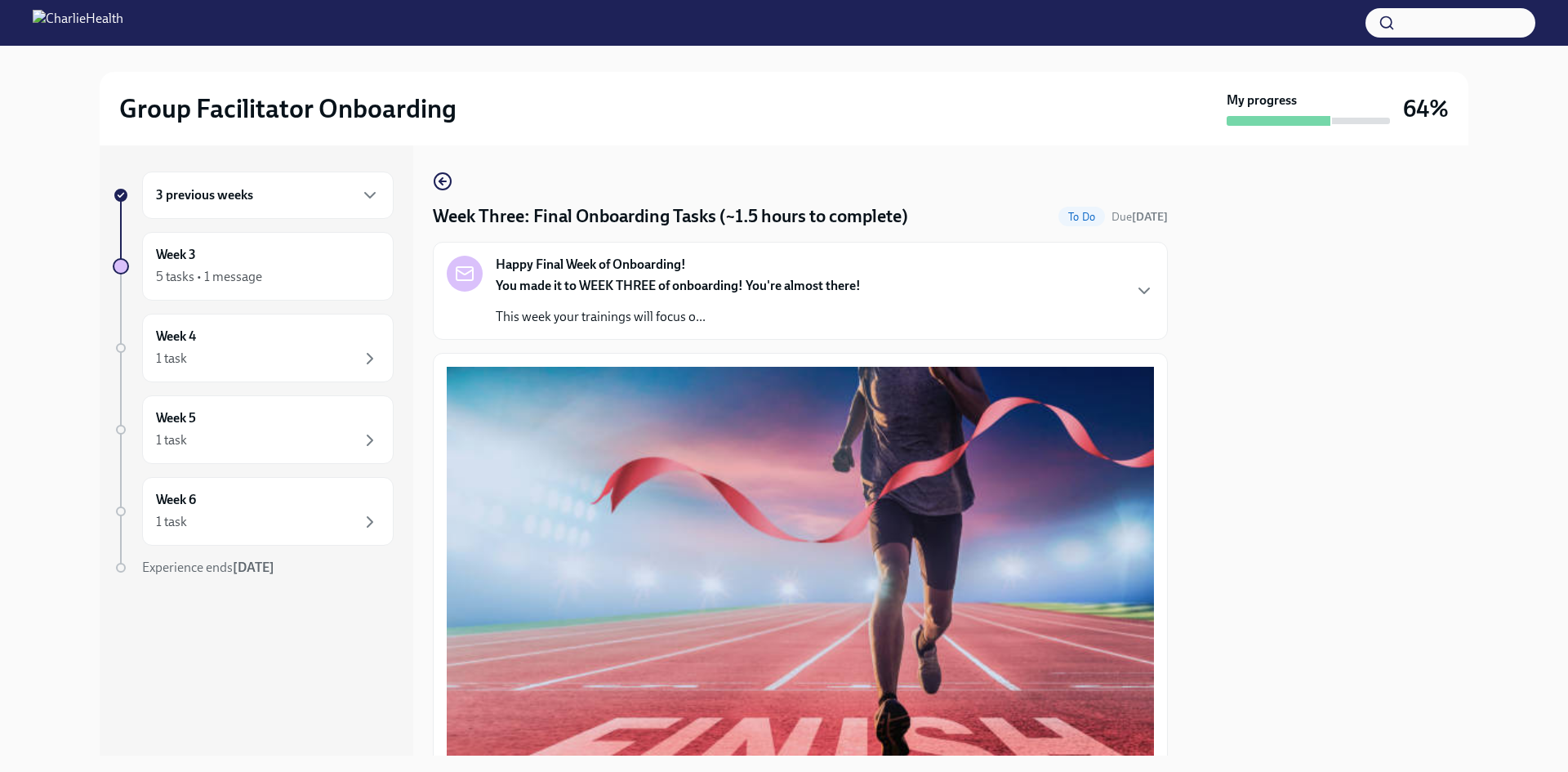
click at [955, 272] on div "Happy Final Week of Onboarding! You made it to WEEK THREE of onboarding! You're…" at bounding box center [801, 291] width 708 height 70
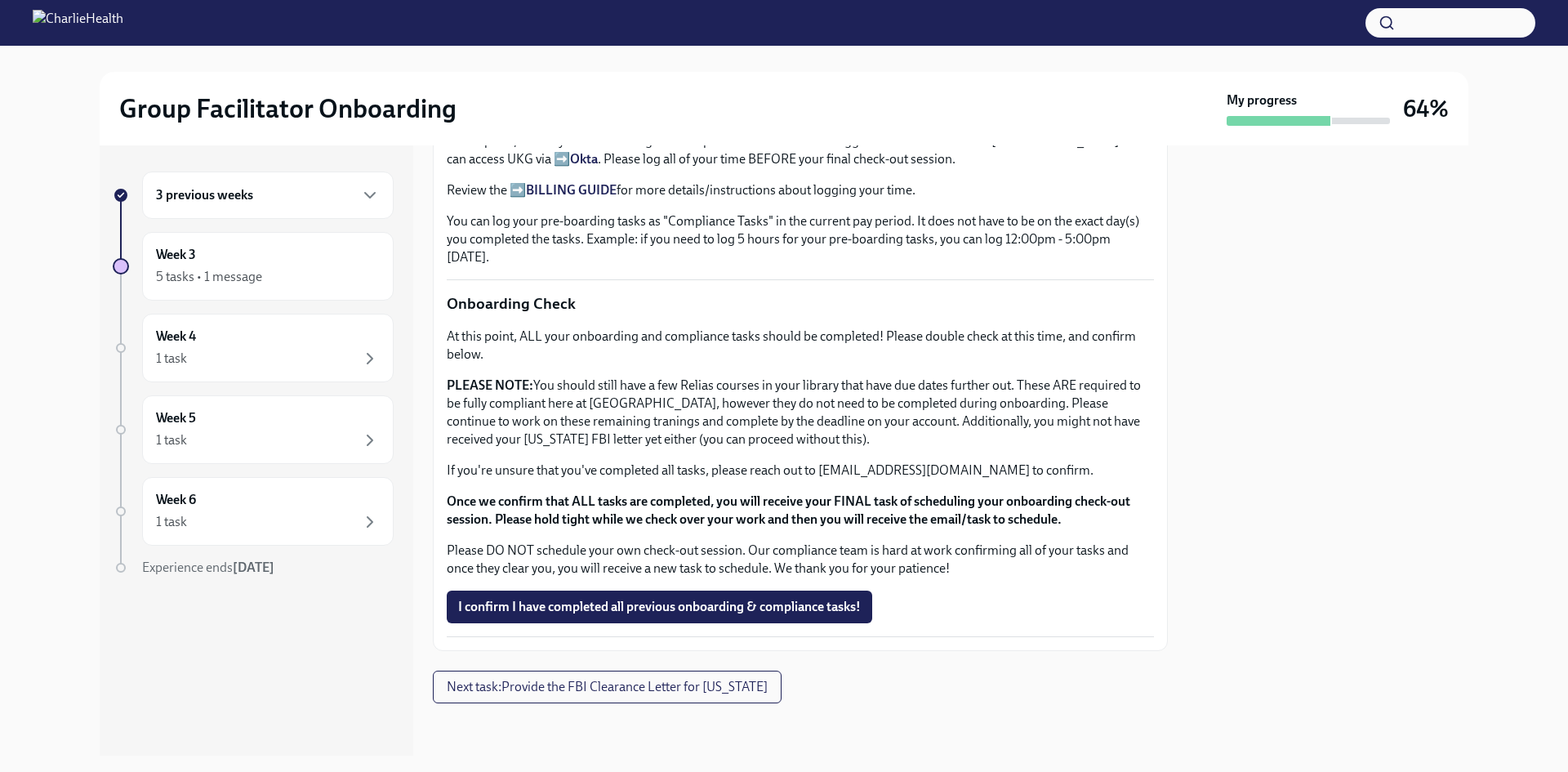
scroll to position [1863, 0]
